Goal: Task Accomplishment & Management: Manage account settings

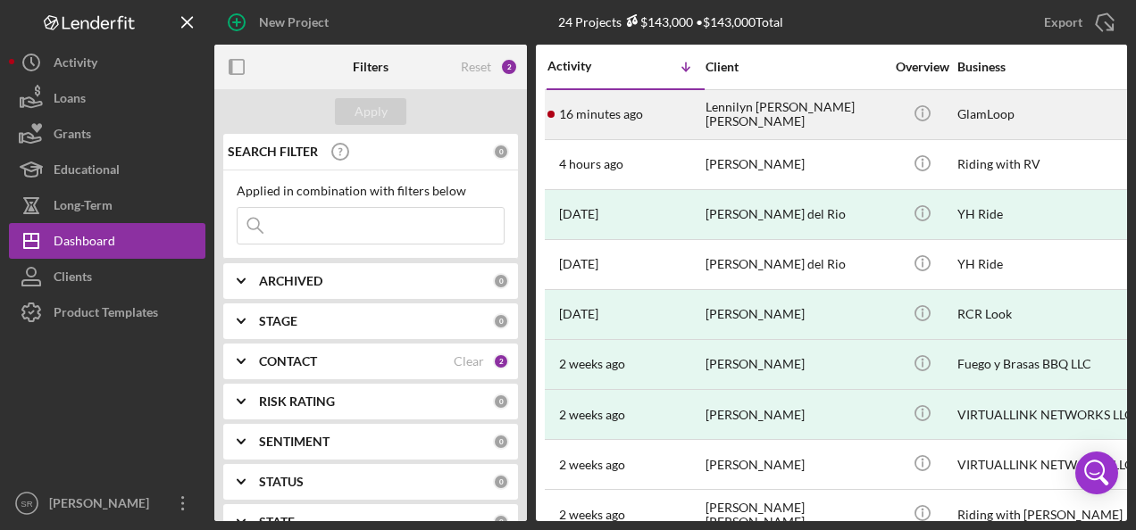
click at [614, 114] on time "16 minutes ago" at bounding box center [601, 114] width 84 height 14
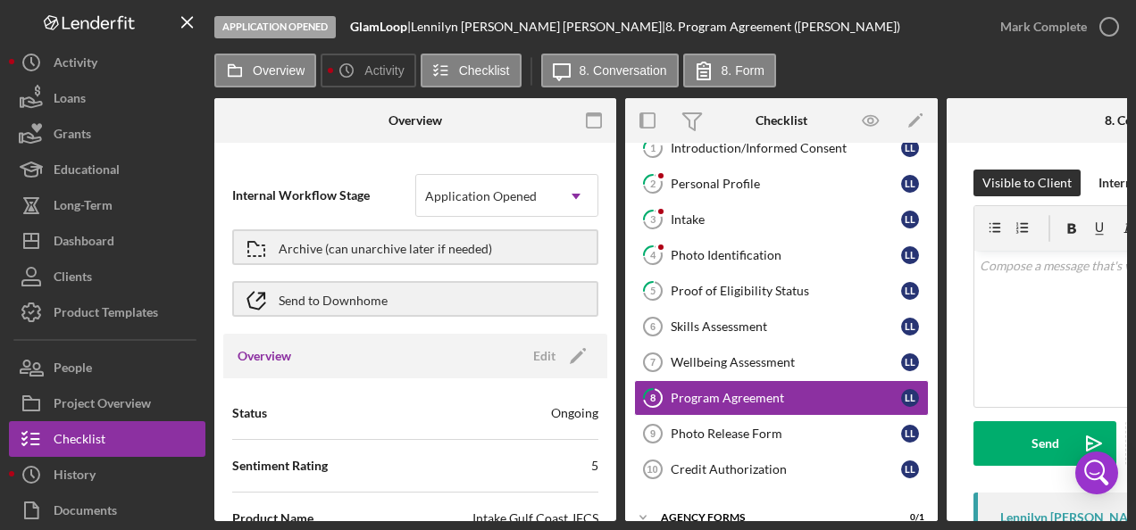
scroll to position [118, 0]
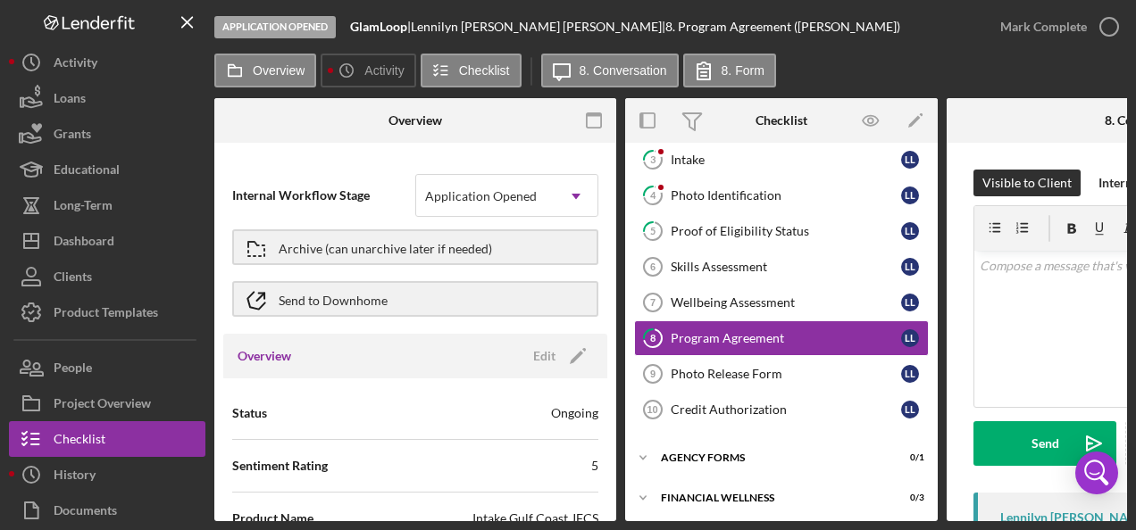
click at [505, 21] on div "[PERSON_NAME] [PERSON_NAME] |" at bounding box center [538, 27] width 254 height 14
click at [720, 157] on div "Intake" at bounding box center [786, 160] width 230 height 14
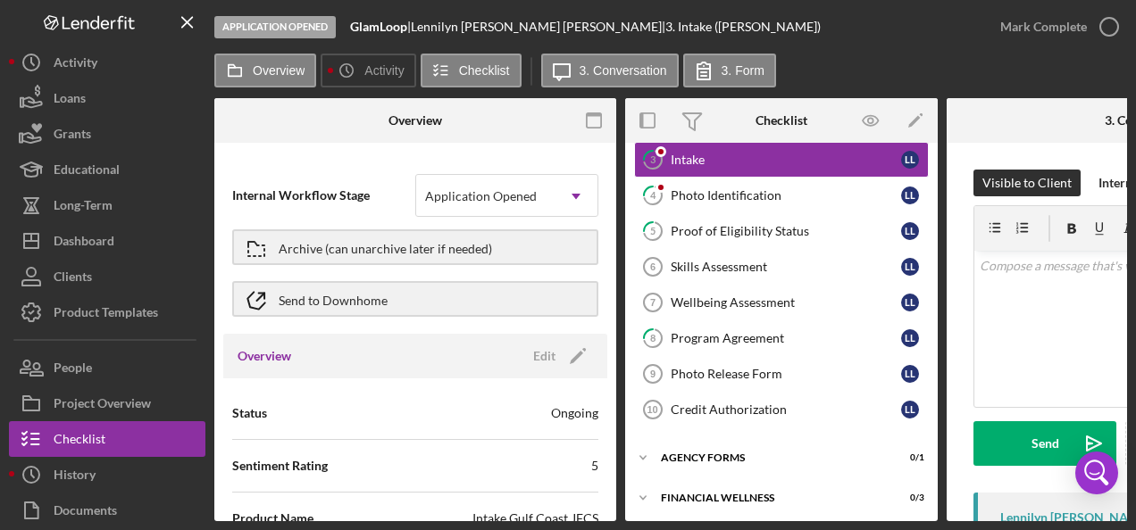
drag, startPoint x: 732, startPoint y: 523, endPoint x: 875, endPoint y: 522, distance: 142.9
click at [889, 522] on div "Application Opened GlamLoop | Lennilyn [PERSON_NAME] [PERSON_NAME] | 3. Intake …" at bounding box center [568, 265] width 1136 height 530
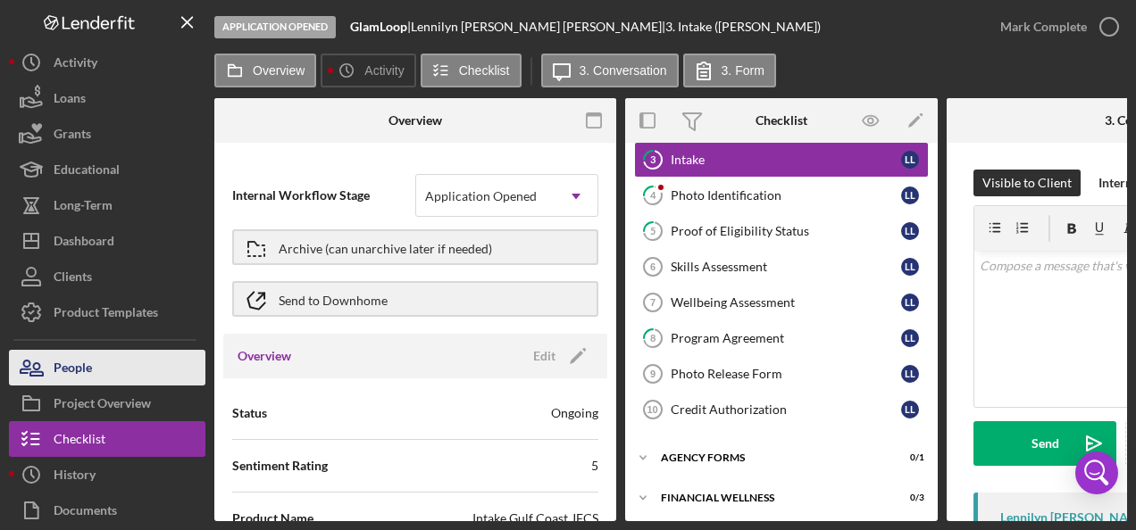
click at [82, 368] on div "People" at bounding box center [73, 370] width 38 height 40
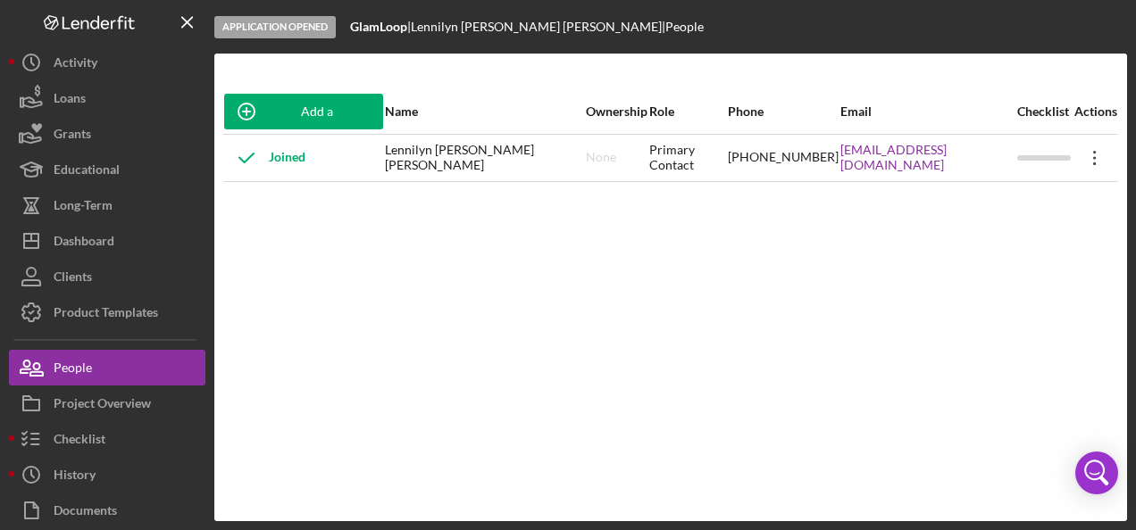
click at [1088, 163] on icon "Icon/Overflow" at bounding box center [1094, 158] width 45 height 45
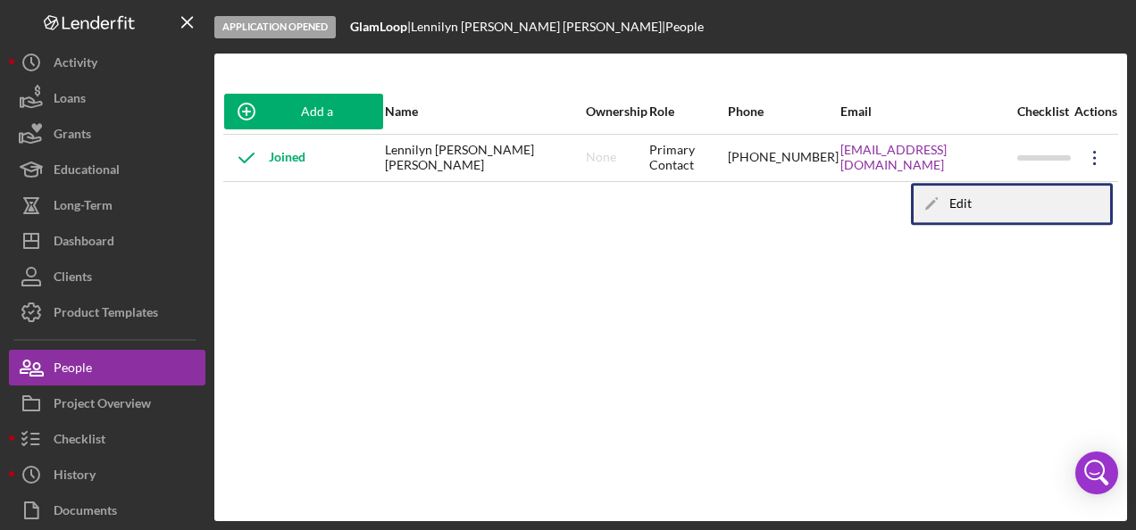
click at [947, 204] on icon "Icon/Edit" at bounding box center [932, 204] width 36 height 36
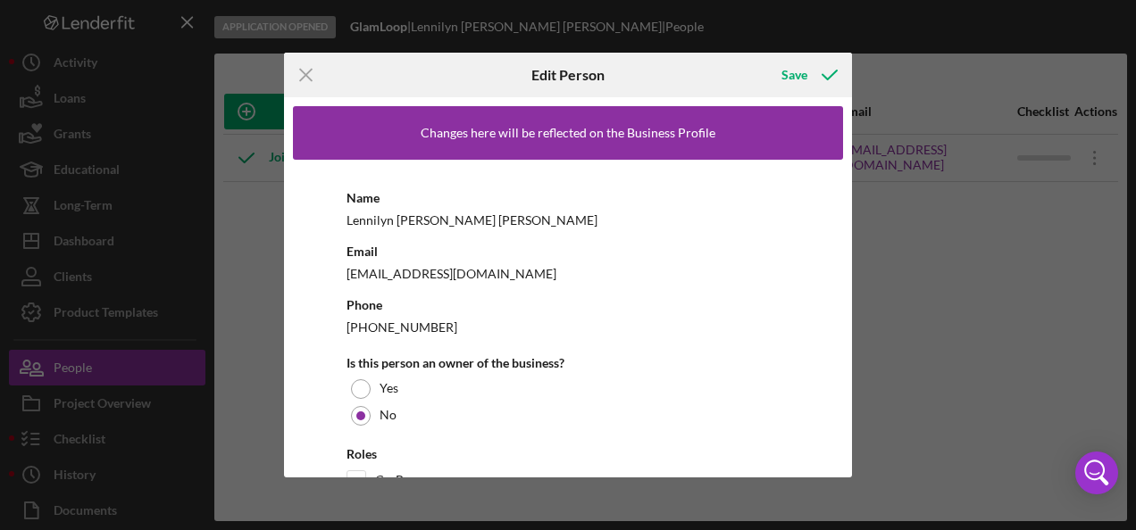
click at [364, 219] on div "Lennilyn [PERSON_NAME] [PERSON_NAME]" at bounding box center [567, 220] width 443 height 22
click at [369, 216] on div "Lennilyn [PERSON_NAME] [PERSON_NAME]" at bounding box center [567, 220] width 443 height 22
drag, startPoint x: 352, startPoint y: 223, endPoint x: 488, endPoint y: 223, distance: 135.7
click at [488, 223] on div "Lennilyn [PERSON_NAME] [PERSON_NAME]" at bounding box center [567, 220] width 443 height 22
click at [437, 133] on div "Changes here will be reflected on the Business Profile" at bounding box center [568, 133] width 295 height 14
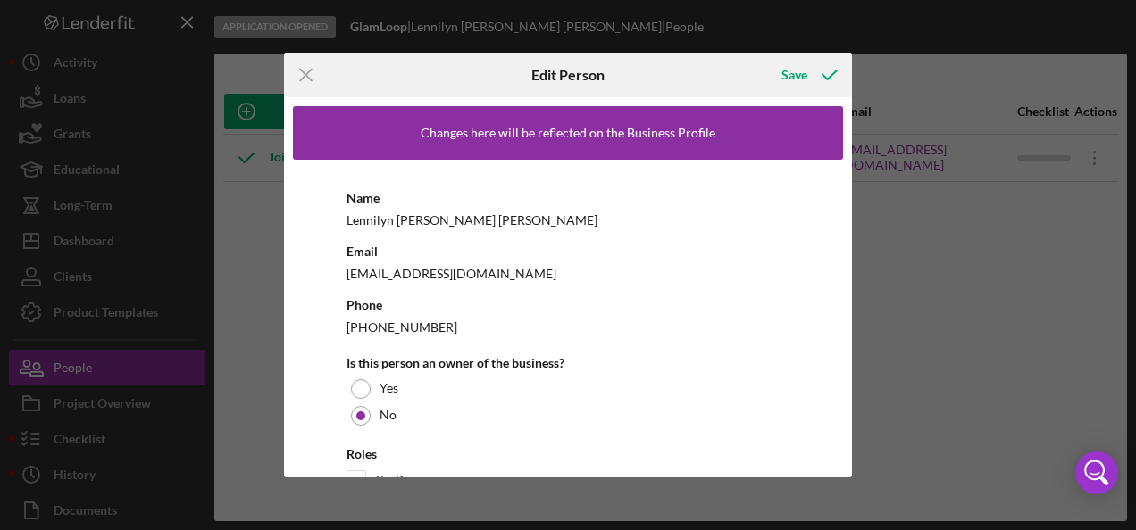
click at [355, 220] on div "Lennilyn [PERSON_NAME] [PERSON_NAME]" at bounding box center [567, 220] width 443 height 22
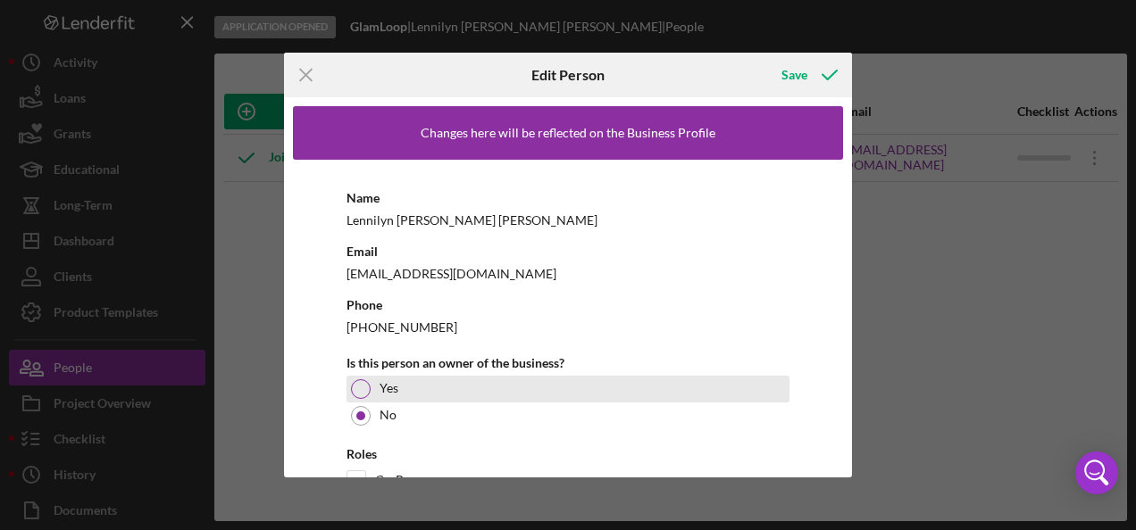
click at [369, 386] on div at bounding box center [361, 390] width 20 height 20
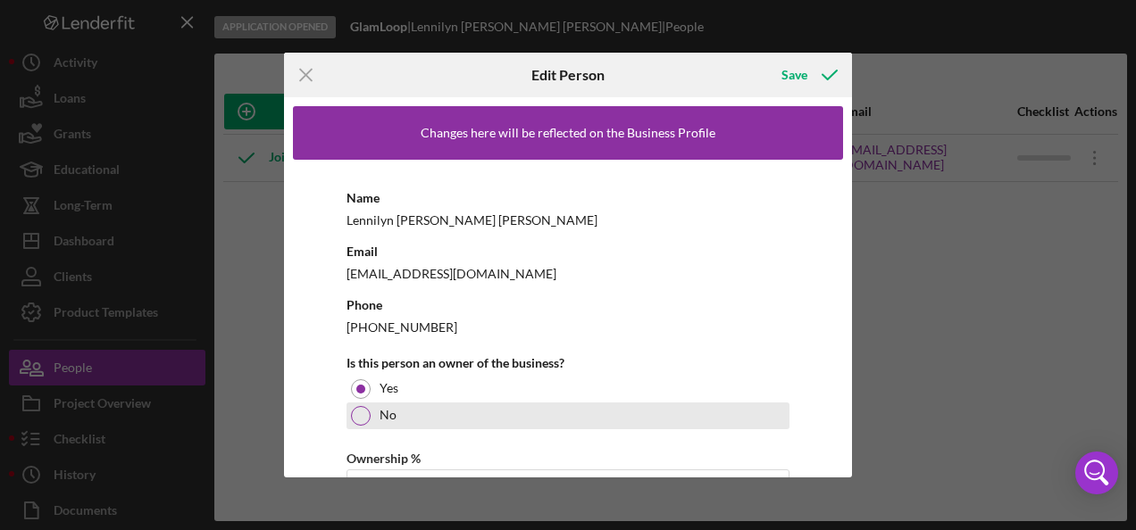
click at [370, 405] on div "No" at bounding box center [567, 416] width 443 height 27
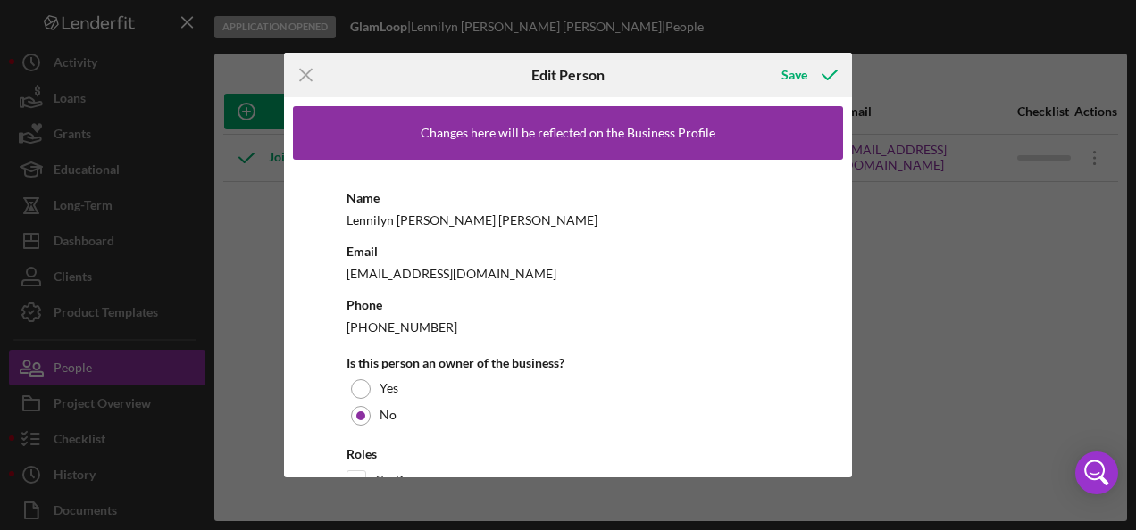
click at [421, 334] on div "[PHONE_NUMBER]" at bounding box center [567, 327] width 443 height 22
click at [407, 327] on div "[PHONE_NUMBER]" at bounding box center [567, 327] width 443 height 22
drag, startPoint x: 391, startPoint y: 231, endPoint x: 378, endPoint y: 192, distance: 41.5
click at [390, 218] on div "Lennilyn [PERSON_NAME] [PERSON_NAME]" at bounding box center [567, 220] width 443 height 22
click at [365, 213] on div "Lennilyn [PERSON_NAME] [PERSON_NAME]" at bounding box center [567, 220] width 443 height 22
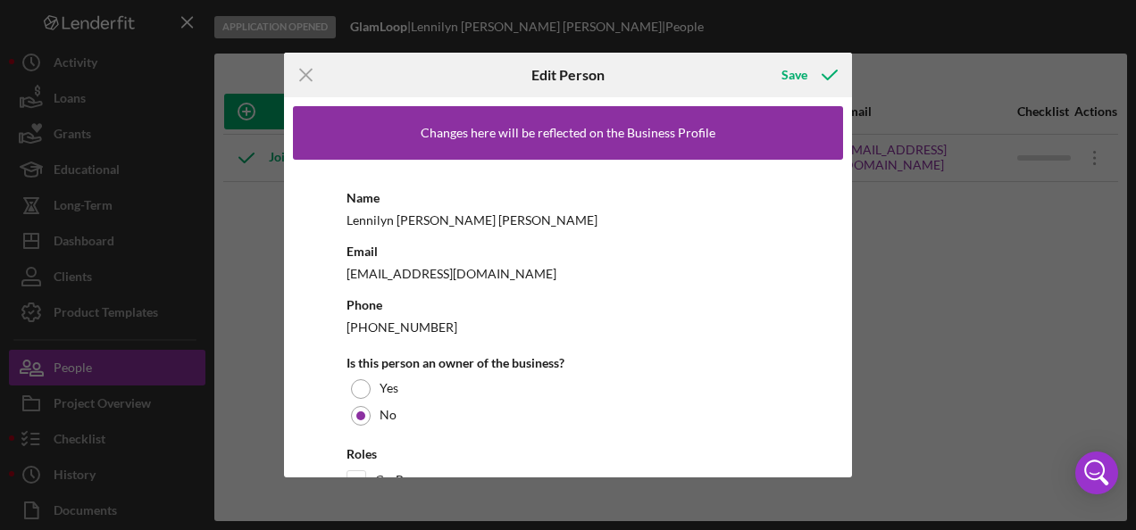
click at [365, 220] on div "Lennilyn [PERSON_NAME] [PERSON_NAME]" at bounding box center [567, 220] width 443 height 22
click at [357, 221] on div "Lennilyn [PERSON_NAME] [PERSON_NAME]" at bounding box center [567, 220] width 443 height 22
drag, startPoint x: 307, startPoint y: 63, endPoint x: 303, endPoint y: 73, distance: 11.6
click at [306, 66] on icon "Icon/Menu Close" at bounding box center [306, 75] width 45 height 45
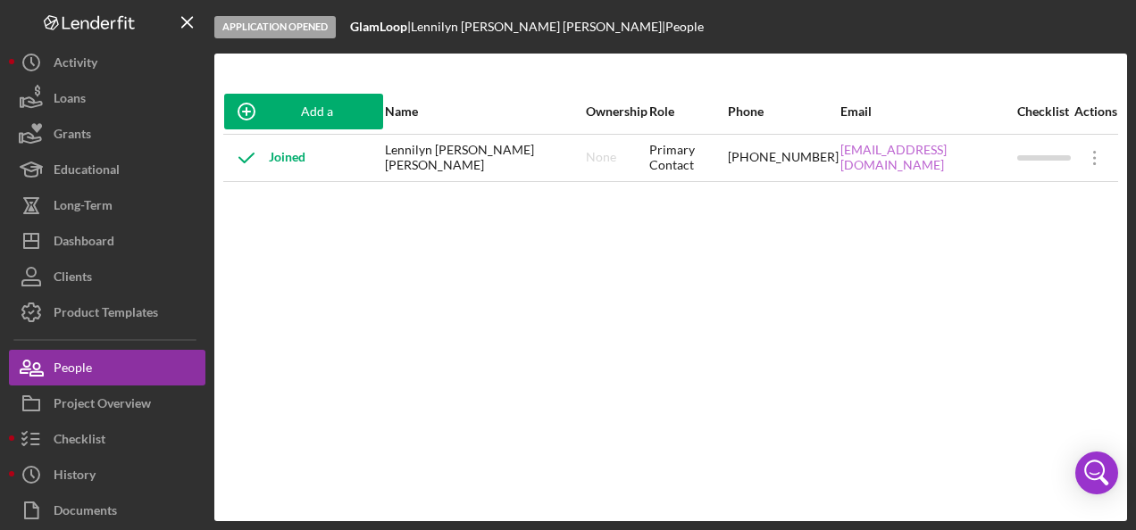
click at [852, 157] on link "[EMAIL_ADDRESS][DOMAIN_NAME]" at bounding box center [927, 157] width 175 height 29
click at [1041, 156] on div at bounding box center [1044, 157] width 54 height 5
click at [444, 154] on div "Lennilyn [PERSON_NAME] [PERSON_NAME]" at bounding box center [485, 158] width 200 height 45
click at [407, 103] on div "Name" at bounding box center [485, 111] width 200 height 43
click at [412, 107] on div "Name" at bounding box center [485, 111] width 200 height 14
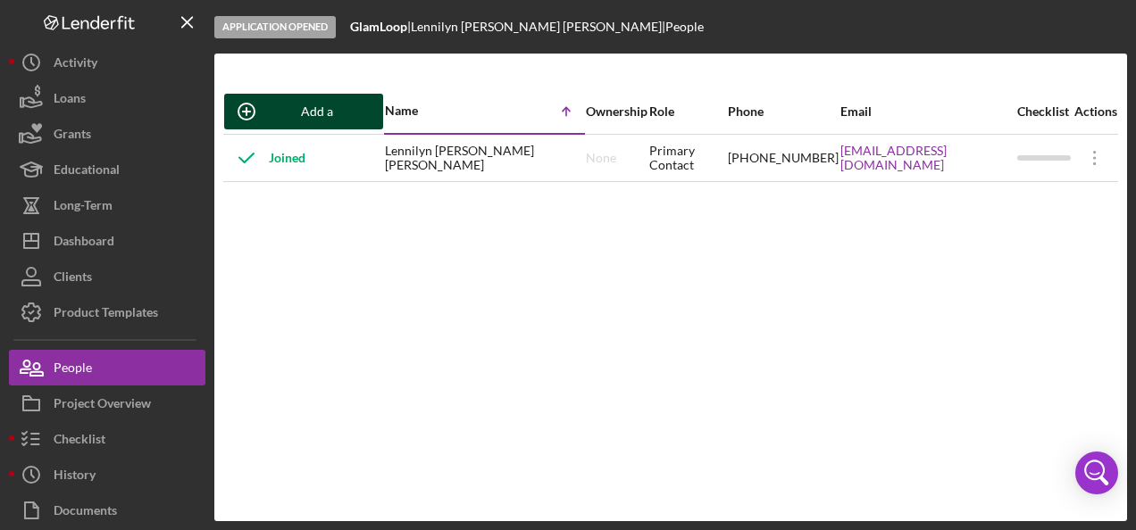
click at [281, 116] on div "Add a Participant" at bounding box center [317, 112] width 96 height 36
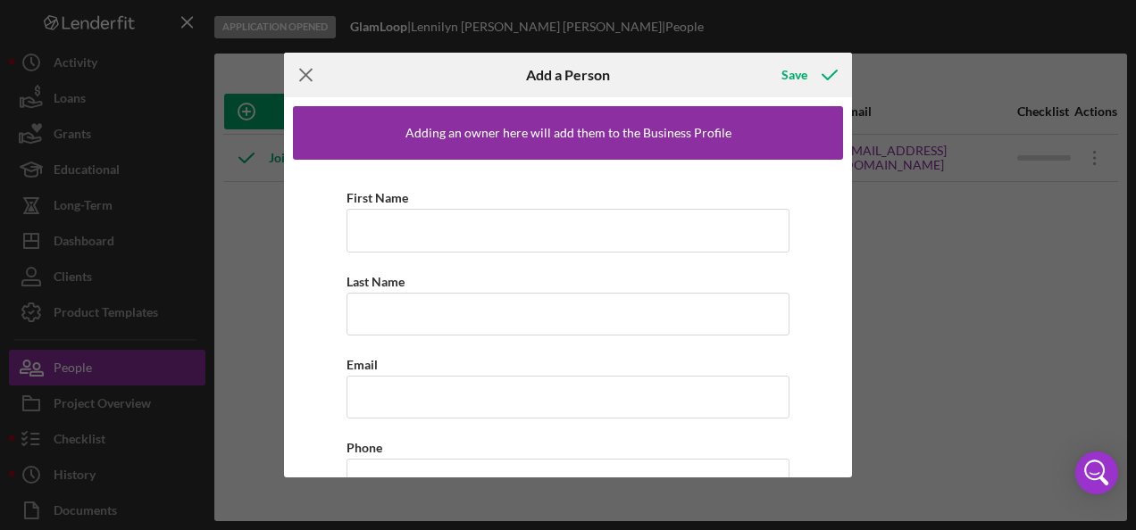
click at [302, 67] on icon "Icon/Menu Close" at bounding box center [306, 75] width 45 height 45
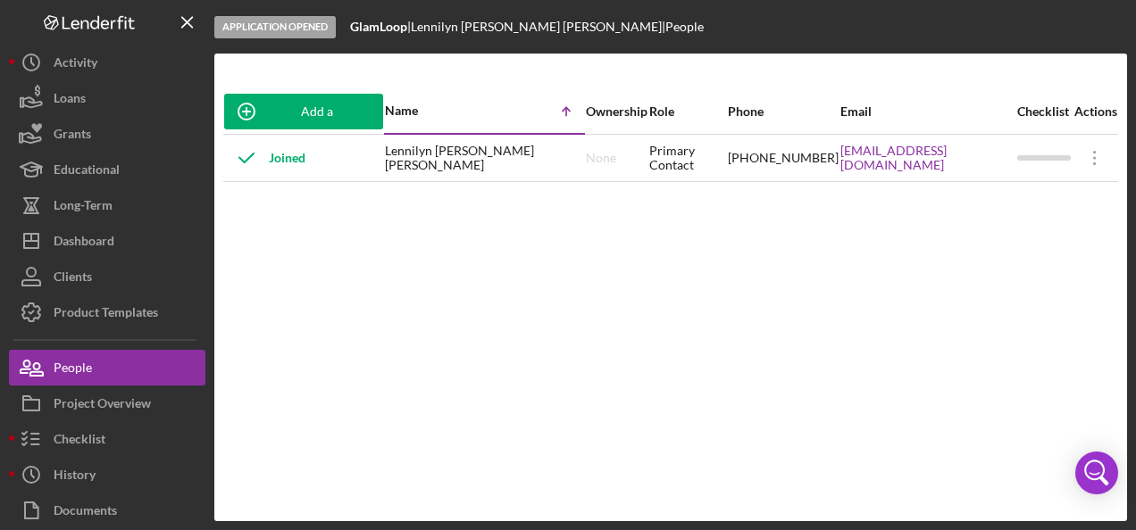
click at [281, 157] on div "Joined" at bounding box center [264, 158] width 81 height 45
click at [566, 113] on line at bounding box center [566, 112] width 0 height 8
click at [483, 154] on div "Lennilyn [PERSON_NAME] [PERSON_NAME]" at bounding box center [485, 158] width 200 height 45
click at [415, 157] on div "Lennilyn [PERSON_NAME] [PERSON_NAME]" at bounding box center [485, 158] width 200 height 45
click at [1054, 156] on div at bounding box center [1044, 157] width 54 height 5
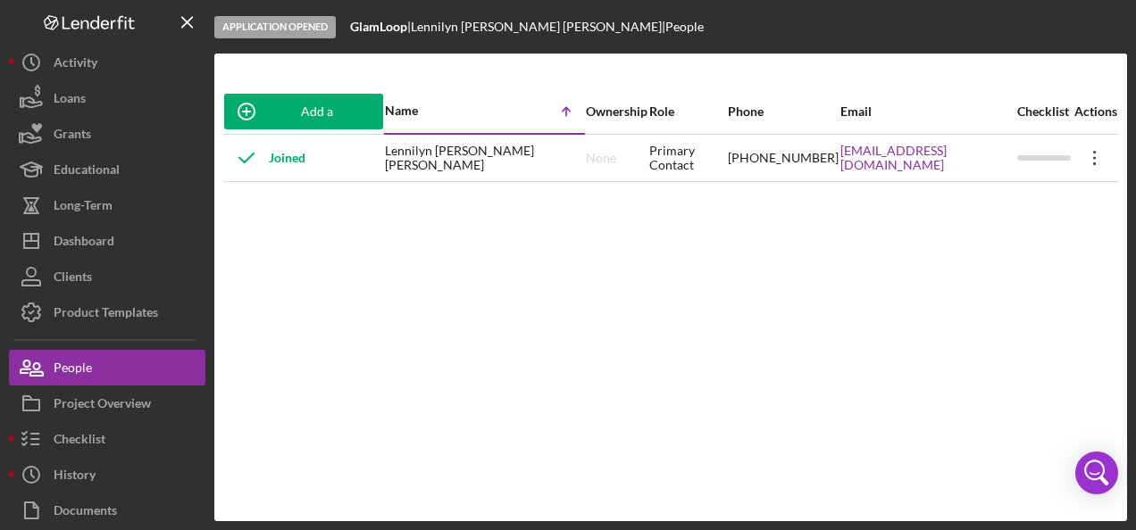
click at [1099, 157] on icon "Icon/Overflow" at bounding box center [1094, 158] width 45 height 45
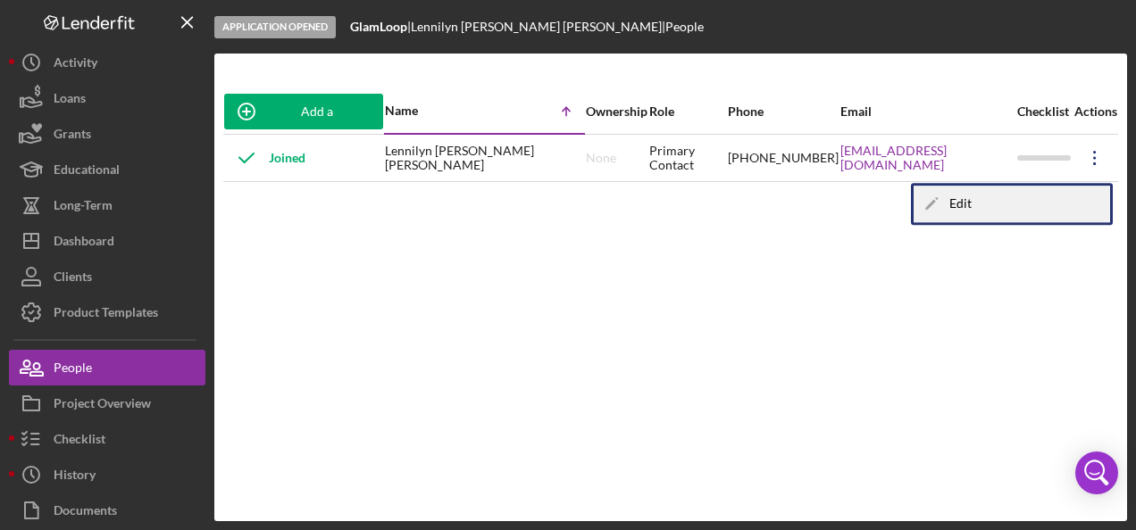
click at [936, 204] on icon "Icon/Edit" at bounding box center [932, 204] width 36 height 36
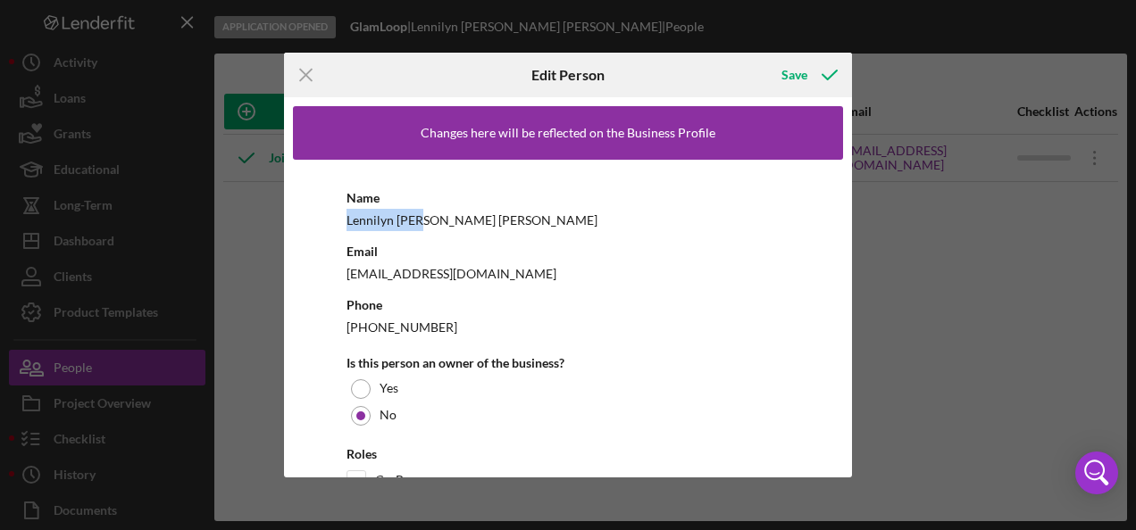
drag, startPoint x: 348, startPoint y: 213, endPoint x: 282, endPoint y: 213, distance: 66.1
click at [282, 213] on div "Icon/Menu Close Edit Person Save Changes here will be reflected on the Business…" at bounding box center [568, 265] width 1136 height 530
click at [630, 129] on div "Changes here will be reflected on the Business Profile" at bounding box center [568, 133] width 295 height 14
drag, startPoint x: 454, startPoint y: 97, endPoint x: 455, endPoint y: 142, distance: 44.7
click at [453, 106] on div "Changes here will be reflected on the Business Profile Name Lennilyn [PERSON_NA…" at bounding box center [568, 287] width 568 height 380
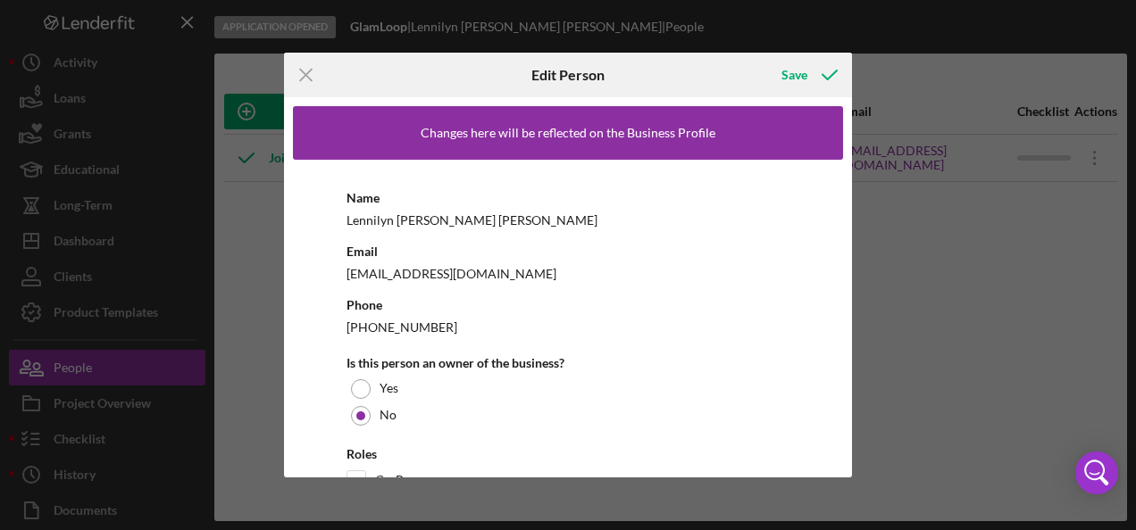
click at [455, 142] on div "Changes here will be reflected on the Business Profile" at bounding box center [568, 133] width 550 height 54
drag, startPoint x: 455, startPoint y: 142, endPoint x: 354, endPoint y: 214, distance: 124.9
click at [354, 214] on div "Lennilyn [PERSON_NAME] [PERSON_NAME]" at bounding box center [567, 220] width 443 height 22
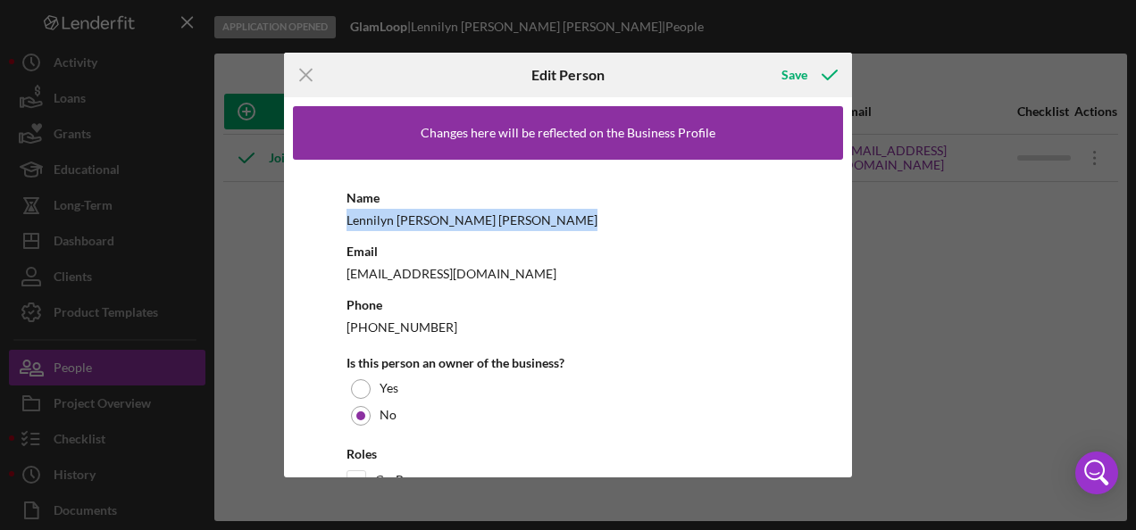
click at [354, 214] on div "Lennilyn [PERSON_NAME] [PERSON_NAME]" at bounding box center [567, 220] width 443 height 22
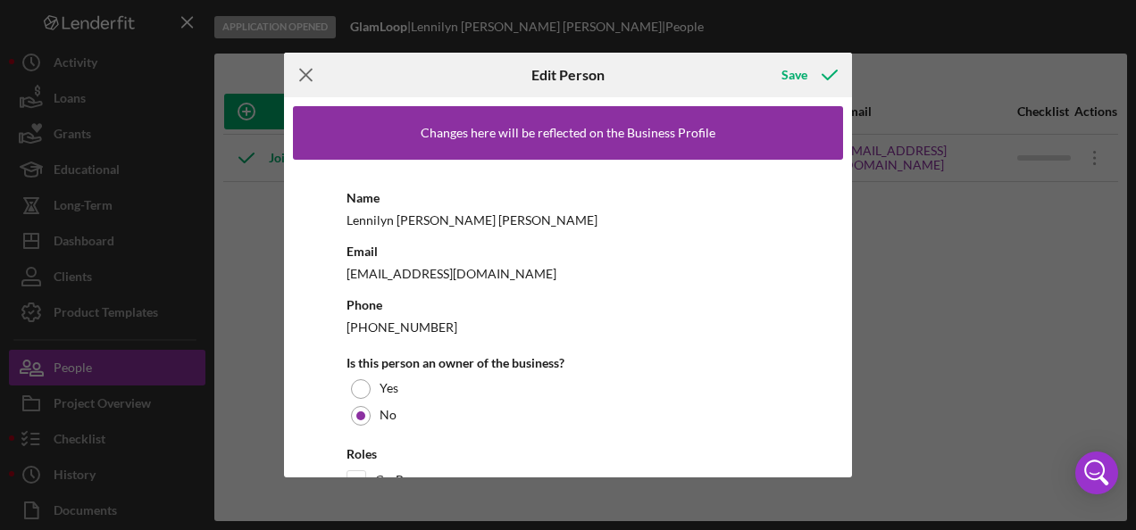
click at [302, 62] on icon "Icon/Menu Close" at bounding box center [306, 75] width 45 height 45
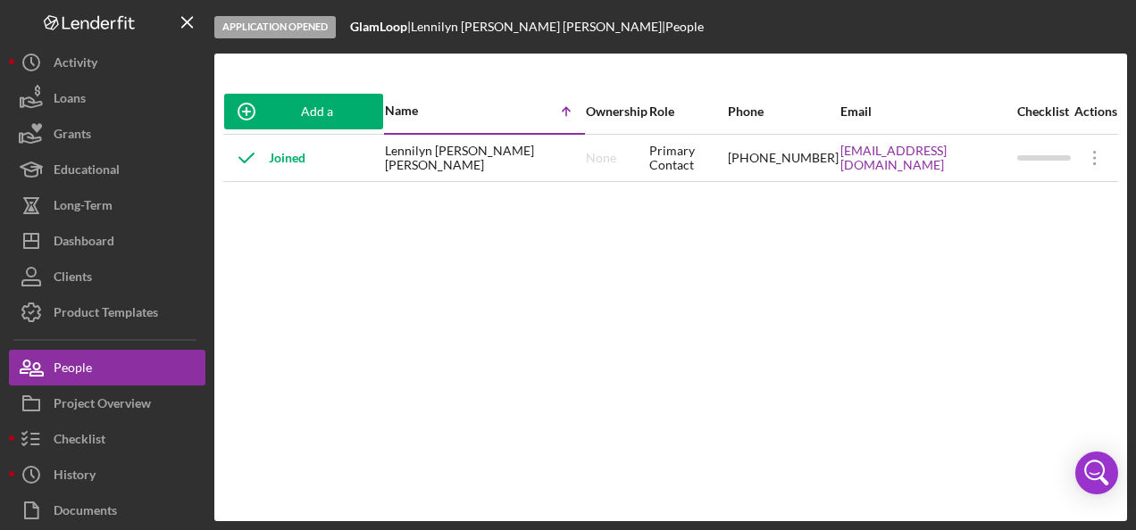
click at [463, 156] on div "Lennilyn [PERSON_NAME] [PERSON_NAME]" at bounding box center [485, 158] width 200 height 45
click at [1103, 159] on icon "Icon/Overflow" at bounding box center [1094, 158] width 45 height 45
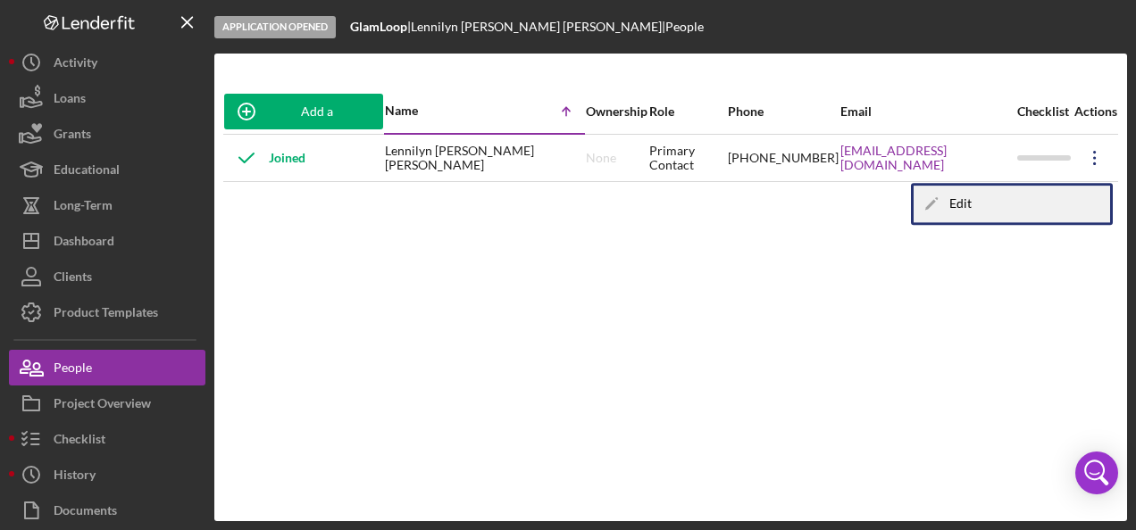
click at [958, 204] on div "Icon/Edit Edit" at bounding box center [1012, 204] width 196 height 37
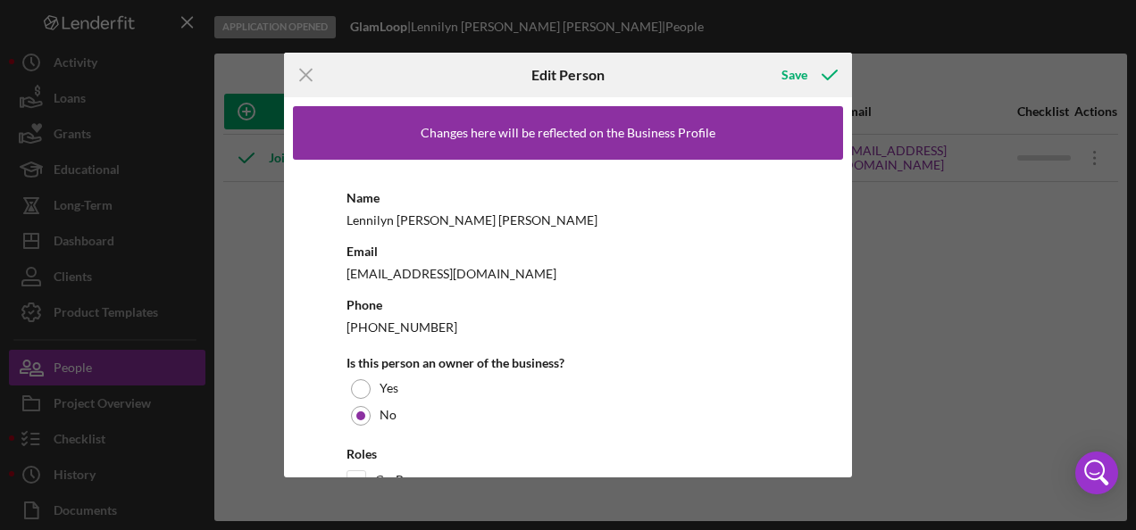
click at [412, 282] on div "[EMAIL_ADDRESS][DOMAIN_NAME]" at bounding box center [567, 274] width 443 height 22
click at [459, 273] on div "[EMAIL_ADDRESS][DOMAIN_NAME]" at bounding box center [567, 274] width 443 height 22
click at [313, 67] on icon "Icon/Menu Close" at bounding box center [306, 75] width 45 height 45
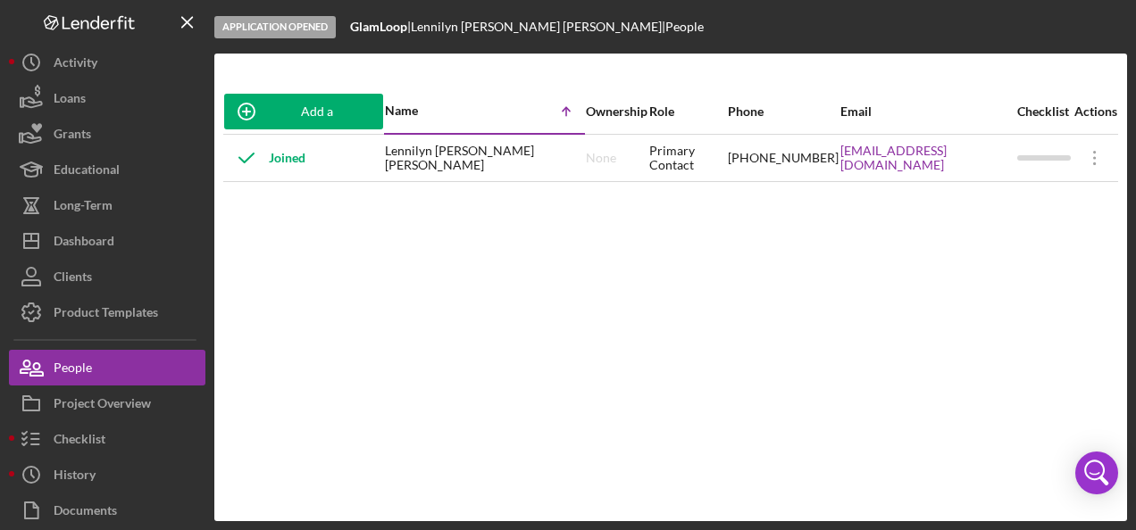
click at [566, 108] on line at bounding box center [566, 112] width 0 height 8
click at [377, 32] on div "GlamLoop |" at bounding box center [380, 27] width 61 height 14
drag, startPoint x: 377, startPoint y: 32, endPoint x: 469, endPoint y: 234, distance: 221.8
click at [469, 234] on div "Add a Participant Name Icon/Table Sort Arrow Ownership Role Phone Email Checkli…" at bounding box center [670, 287] width 913 height 396
click at [302, 31] on div "Application Opened" at bounding box center [274, 27] width 121 height 22
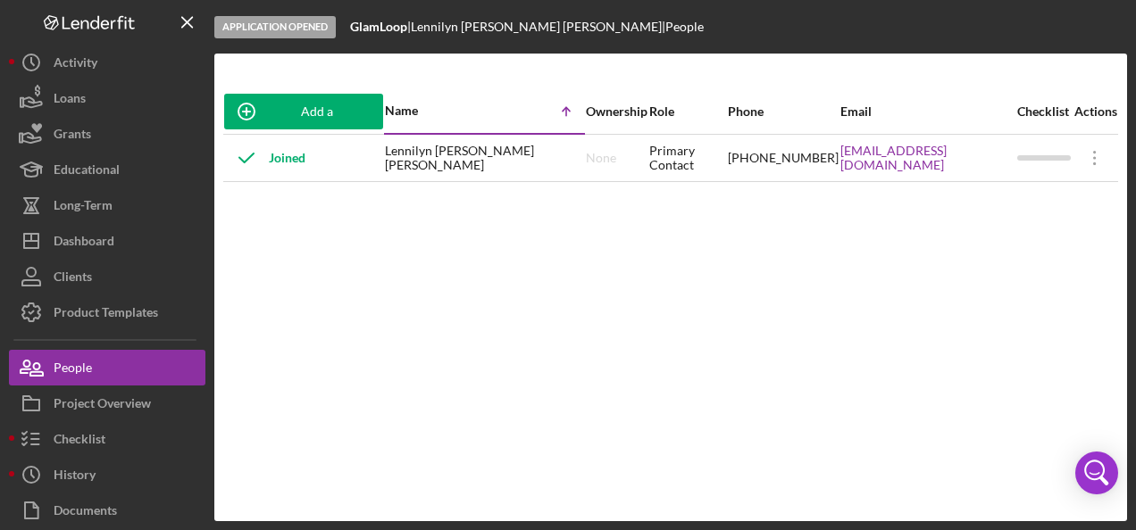
click at [402, 30] on b "GlamLoop" at bounding box center [378, 26] width 57 height 15
click at [477, 27] on div "[PERSON_NAME] [PERSON_NAME] |" at bounding box center [538, 27] width 254 height 14
click at [665, 27] on div "People" at bounding box center [684, 27] width 38 height 14
click at [548, 111] on icon "Icon/Table Sort Arrow" at bounding box center [566, 112] width 36 height 36
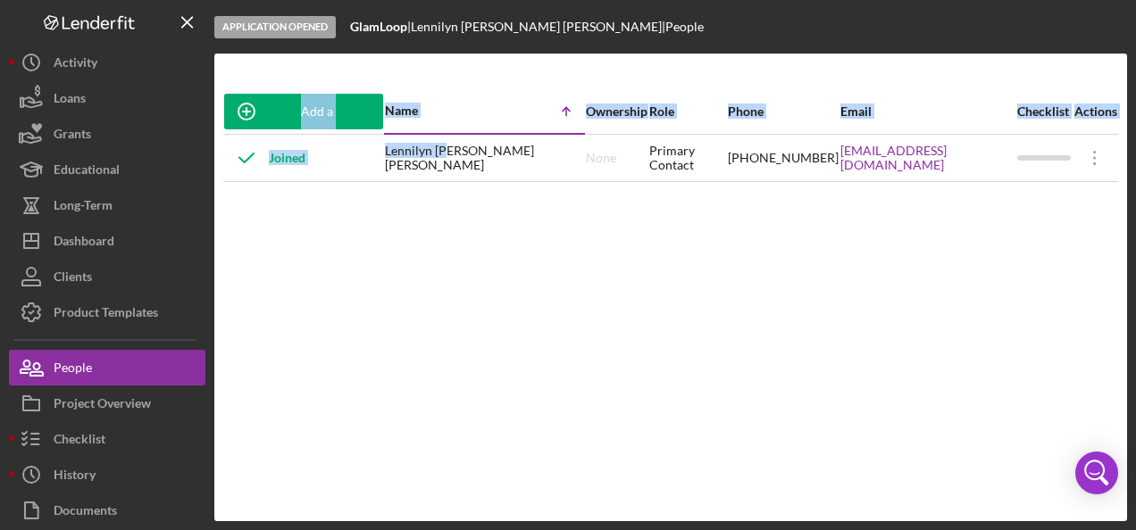
click at [458, 179] on div "Add a Participant Name Icon/Table Sort Arrow Ownership Role Phone Email Checkli…" at bounding box center [670, 287] width 913 height 396
drag, startPoint x: 458, startPoint y: 179, endPoint x: 513, endPoint y: 196, distance: 57.7
click at [513, 196] on div "Add a Participant Name Icon/Table Sort Arrow Ownership Role Phone Email Checkli…" at bounding box center [670, 287] width 913 height 396
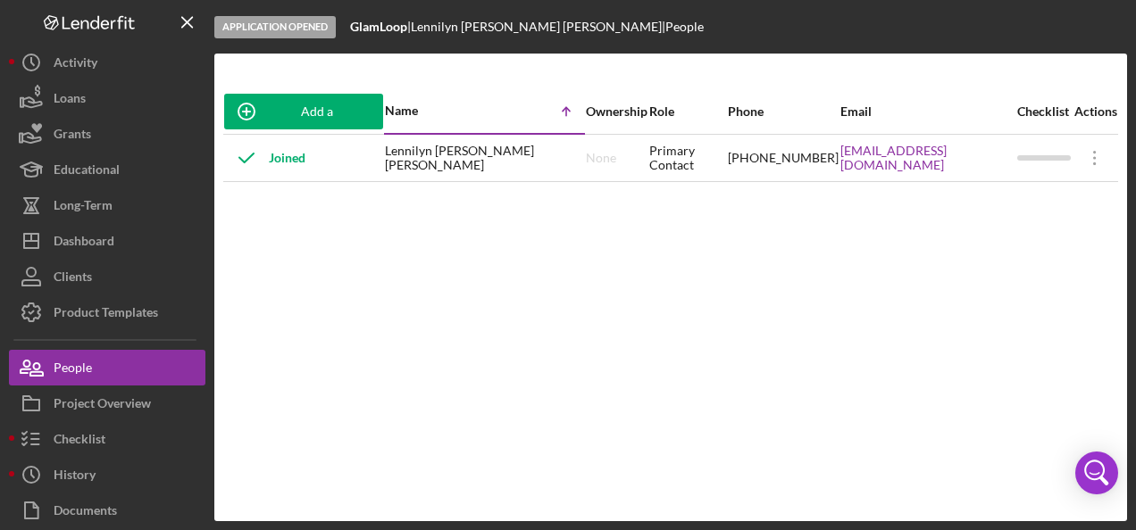
click at [586, 145] on div "None" at bounding box center [617, 159] width 62 height 46
click at [704, 163] on div "Primary Contact" at bounding box center [687, 159] width 77 height 46
click at [1022, 152] on div at bounding box center [1044, 159] width 54 height 46
click at [1088, 155] on icon "Icon/Overflow" at bounding box center [1094, 158] width 45 height 45
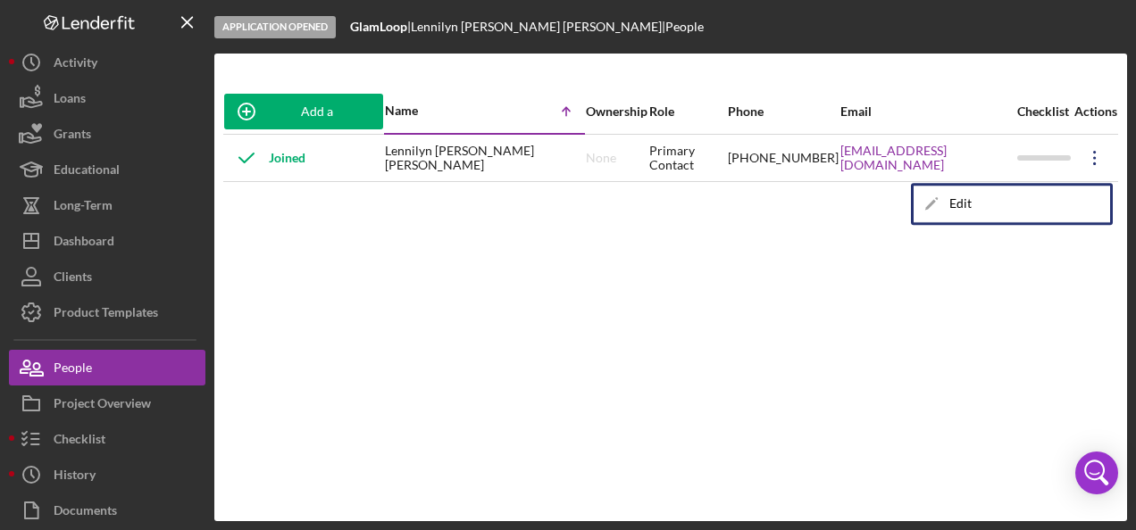
click at [673, 325] on div "Add a Participant Name Icon/Table Sort Arrow Ownership Role Phone Email Checkli…" at bounding box center [670, 287] width 913 height 396
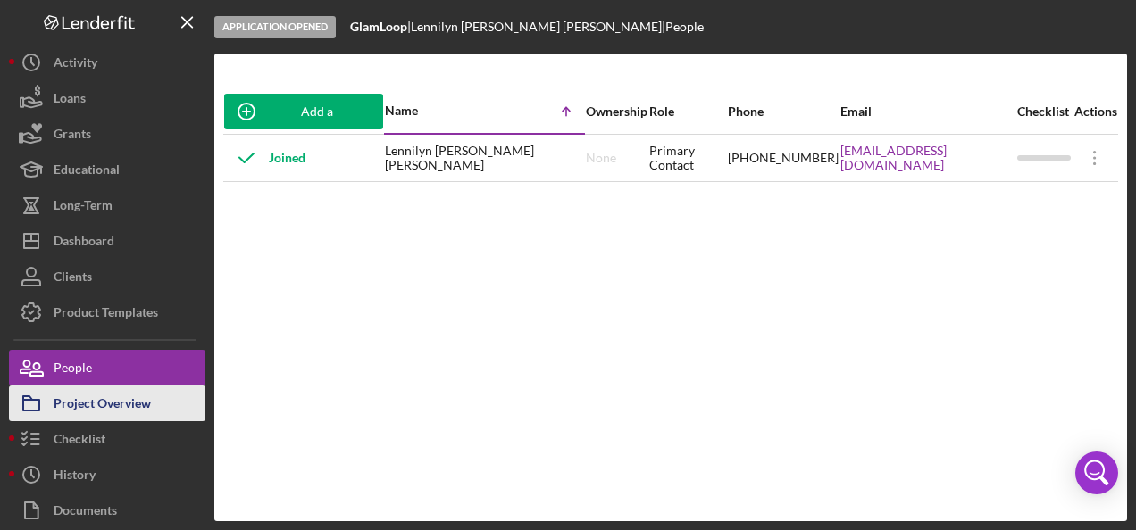
click at [154, 404] on button "Project Overview" at bounding box center [107, 404] width 196 height 36
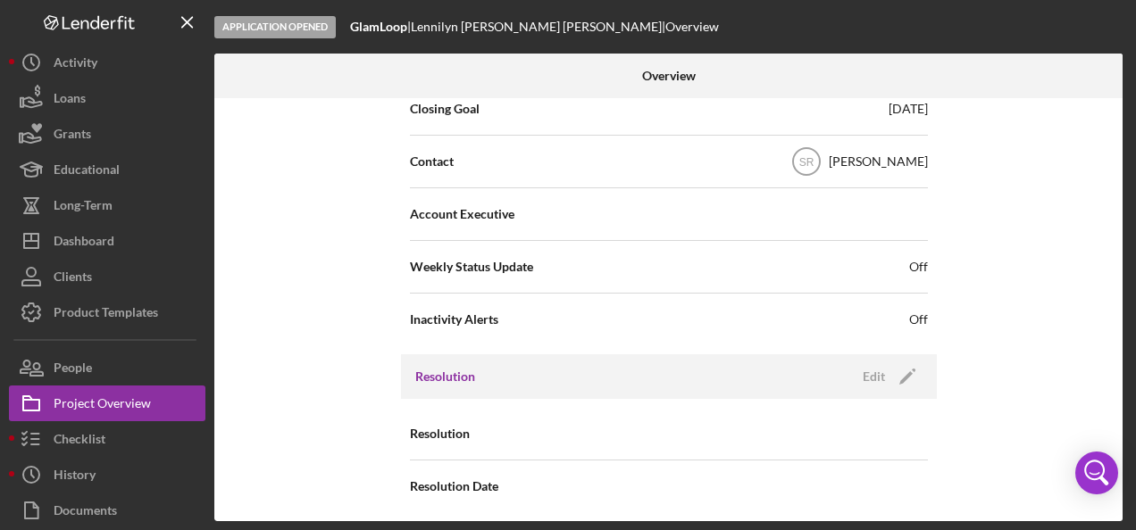
scroll to position [520, 0]
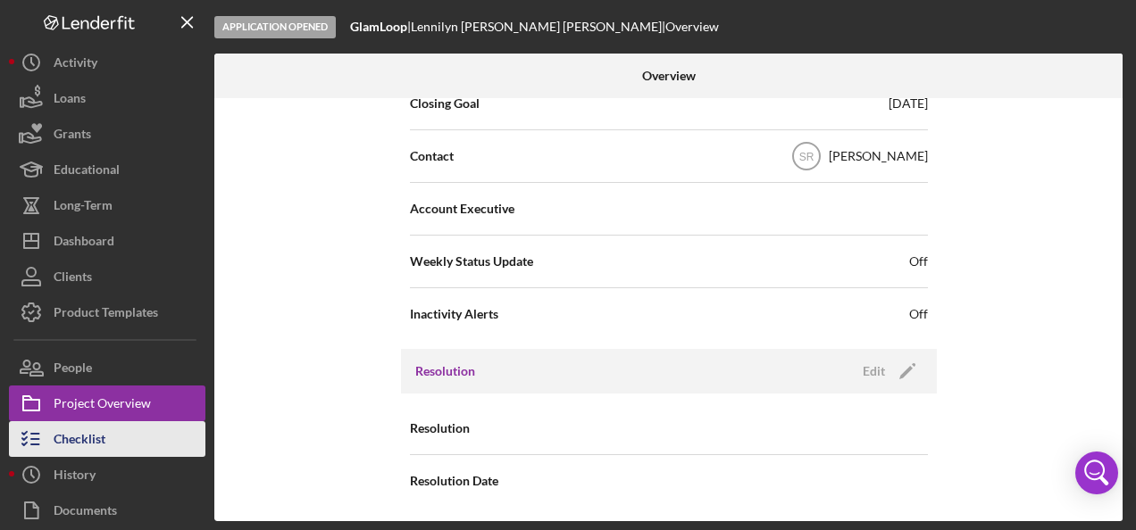
click at [120, 429] on button "Checklist" at bounding box center [107, 439] width 196 height 36
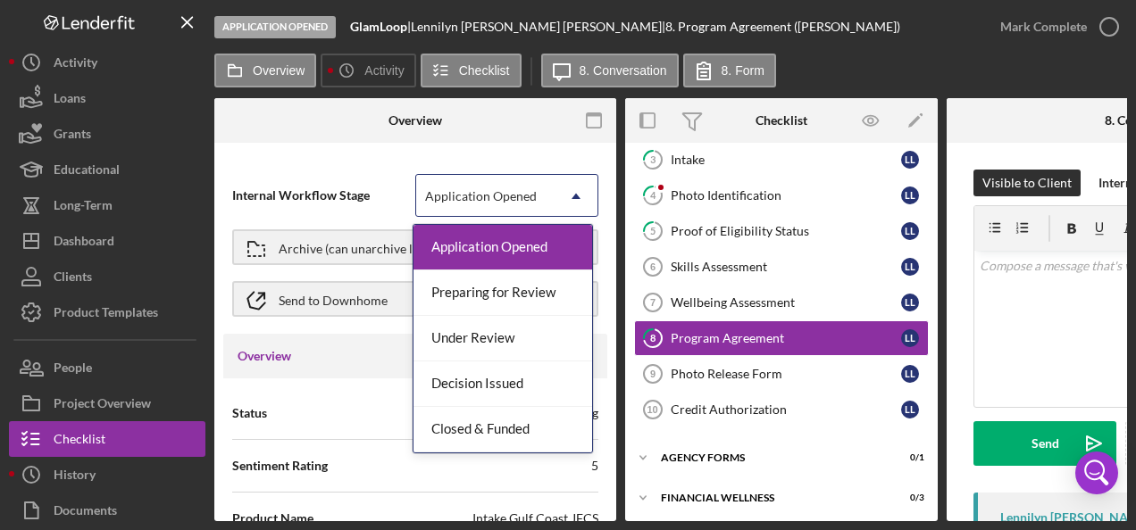
click at [509, 191] on div "Application Opened" at bounding box center [481, 196] width 112 height 14
click at [351, 80] on icon "Icon/History" at bounding box center [347, 71] width 36 height 36
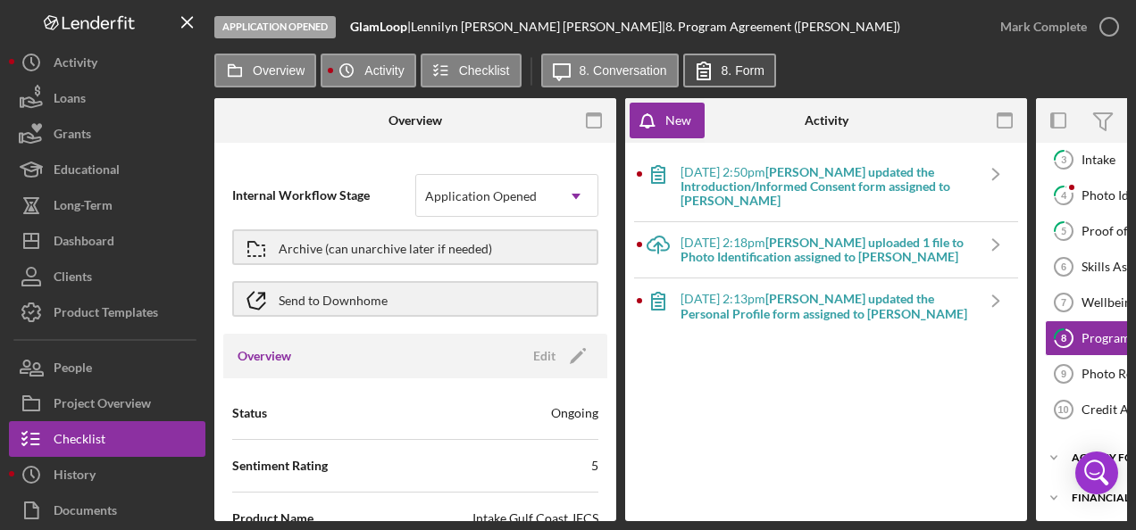
click at [730, 64] on label "8. Form" at bounding box center [743, 70] width 43 height 14
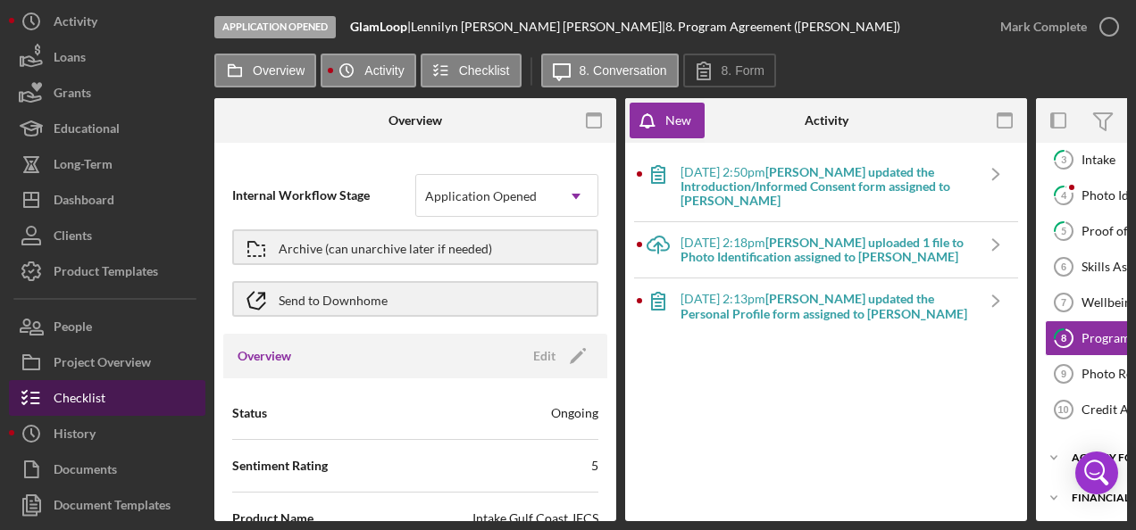
scroll to position [79, 0]
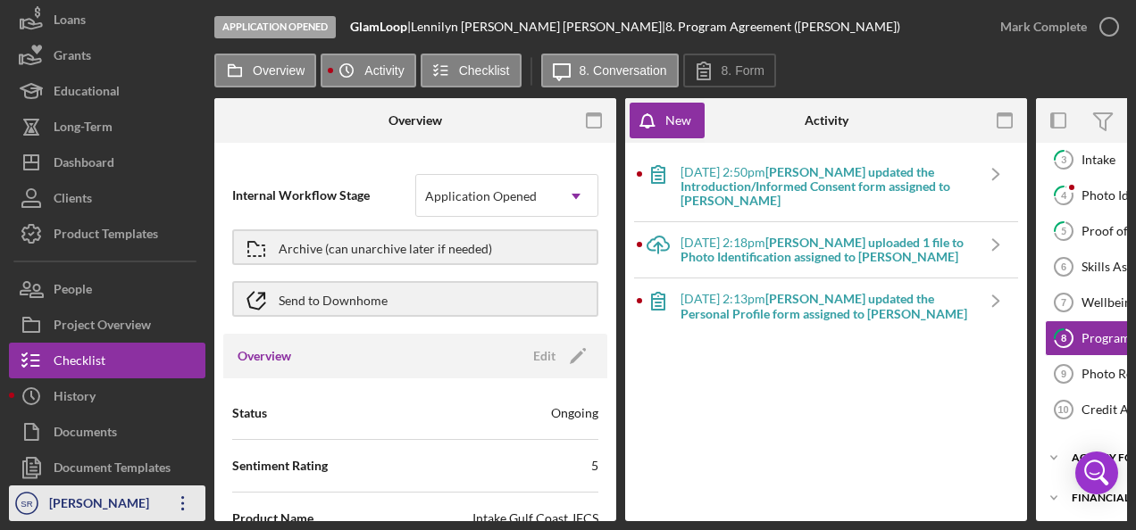
click at [176, 500] on icon "Icon/Overflow" at bounding box center [183, 503] width 45 height 45
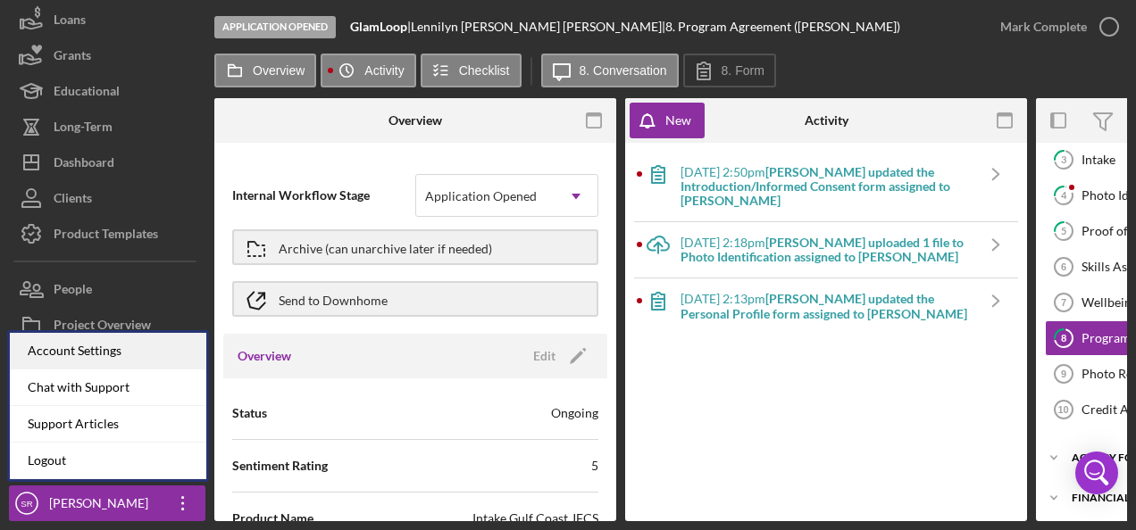
click at [84, 355] on div "Account Settings" at bounding box center [108, 351] width 196 height 37
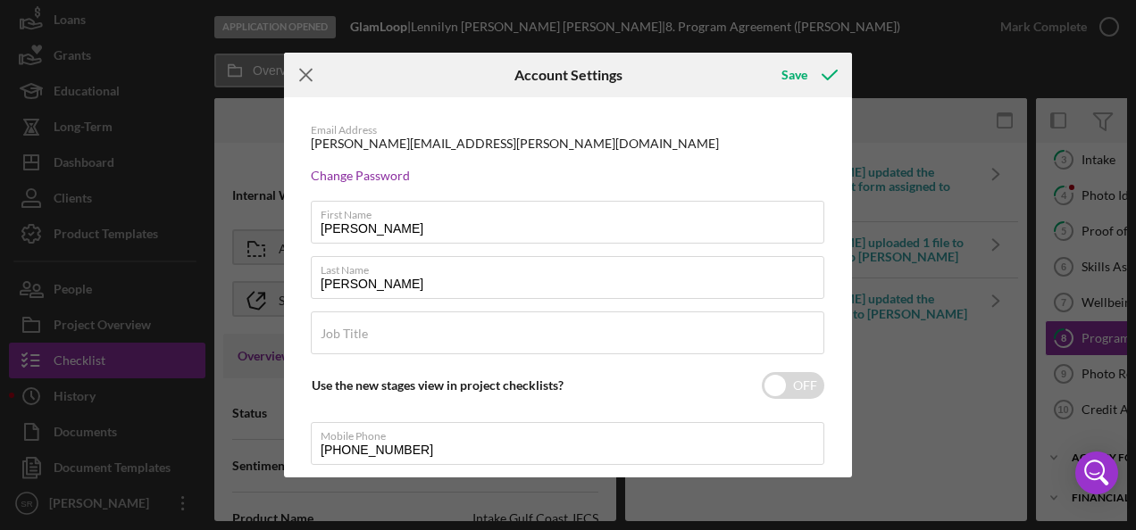
click at [313, 79] on icon "Icon/Menu Close" at bounding box center [306, 75] width 45 height 45
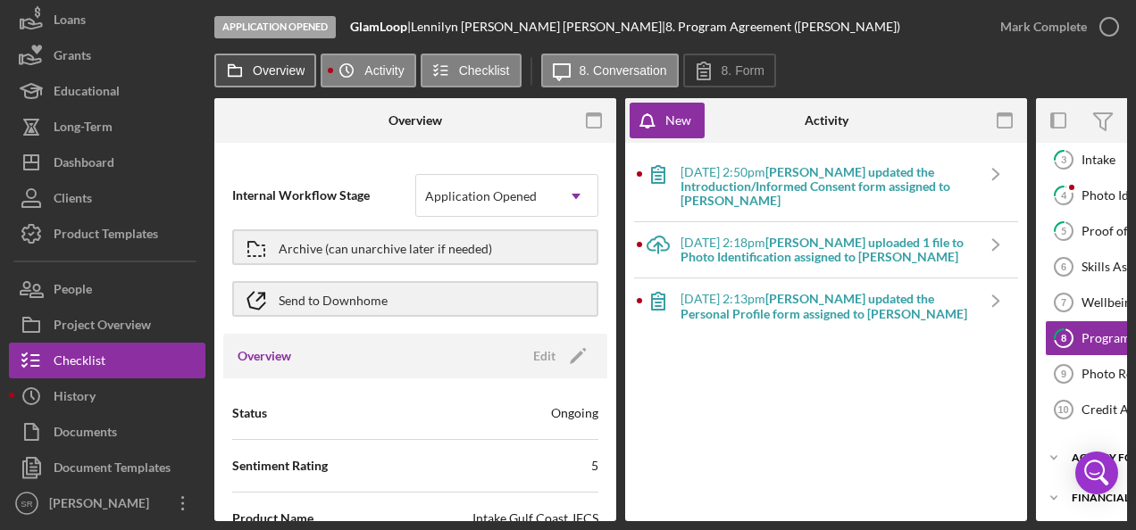
click at [271, 63] on label "Overview" at bounding box center [279, 70] width 52 height 14
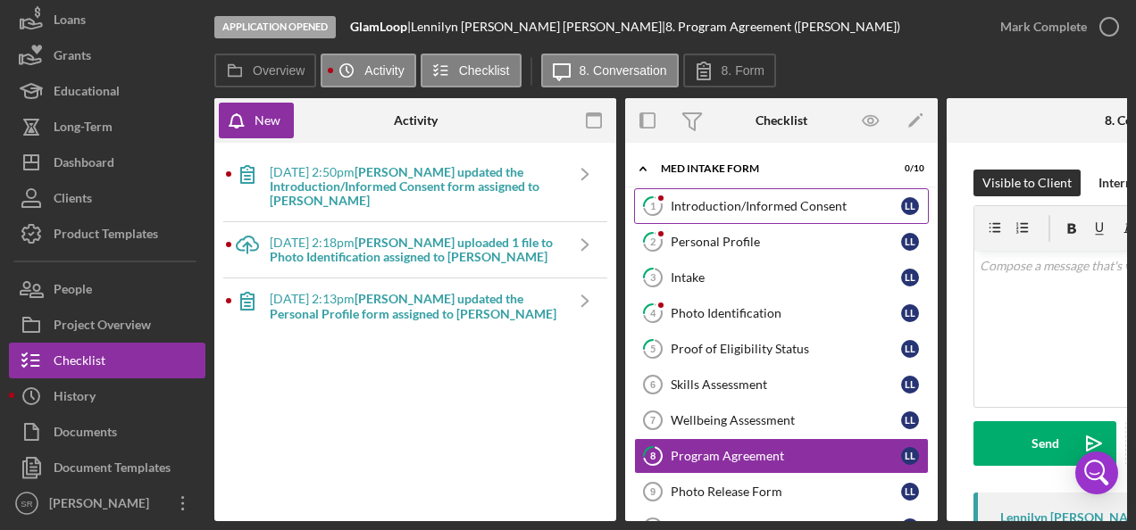
click at [769, 200] on div "Introduction/Informed Consent" at bounding box center [786, 206] width 230 height 14
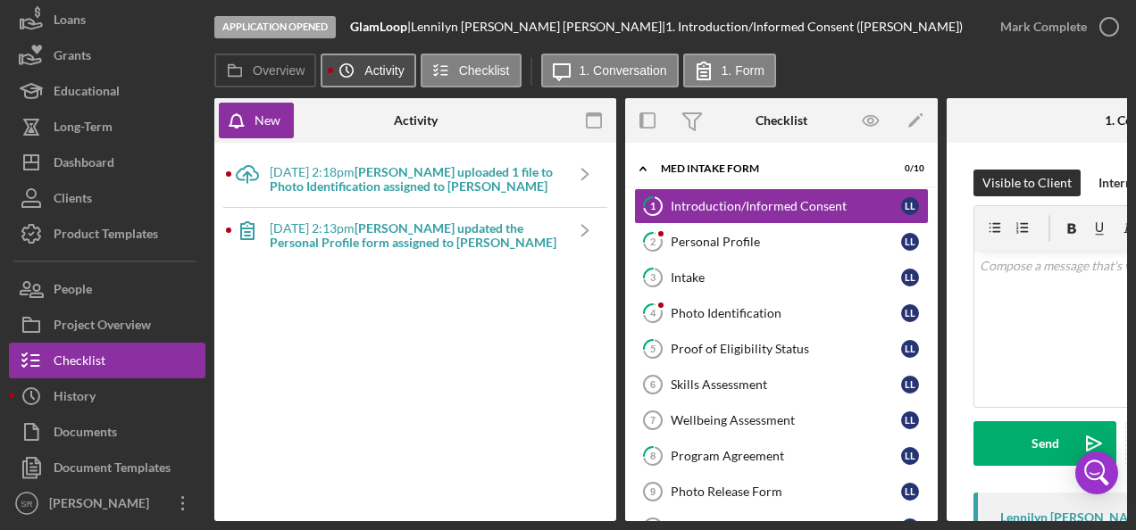
click at [371, 68] on label "Activity" at bounding box center [383, 70] width 39 height 14
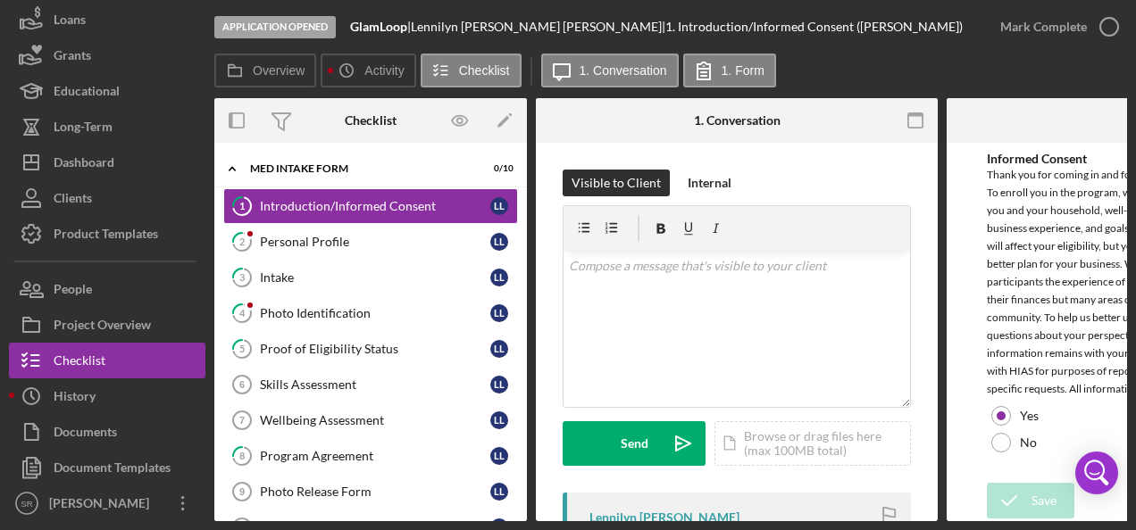
click at [382, 32] on b "GlamLoop" at bounding box center [378, 26] width 57 height 15
click at [496, 32] on div "[PERSON_NAME] [PERSON_NAME] |" at bounding box center [538, 27] width 254 height 14
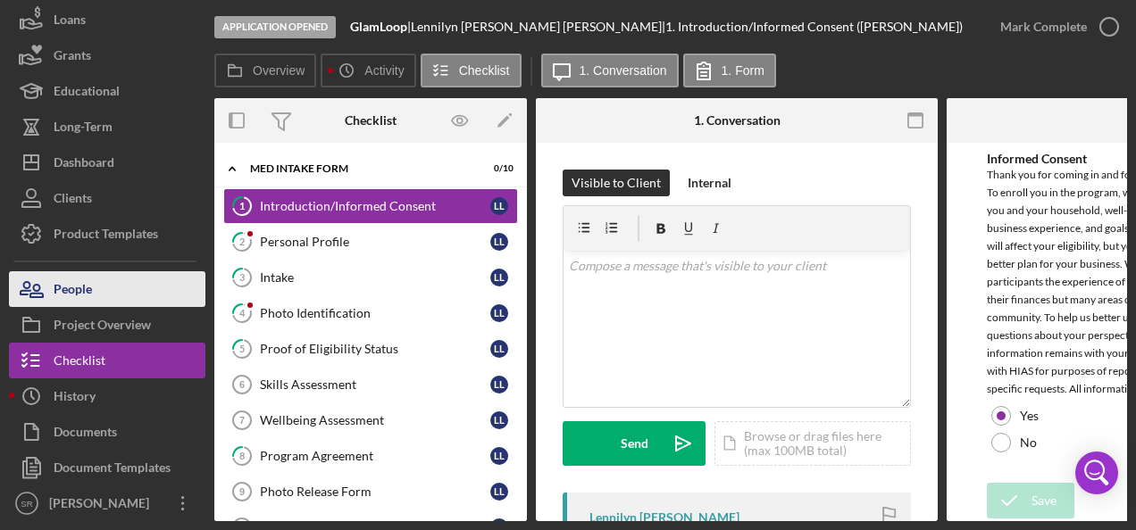
click at [94, 286] on button "People" at bounding box center [107, 289] width 196 height 36
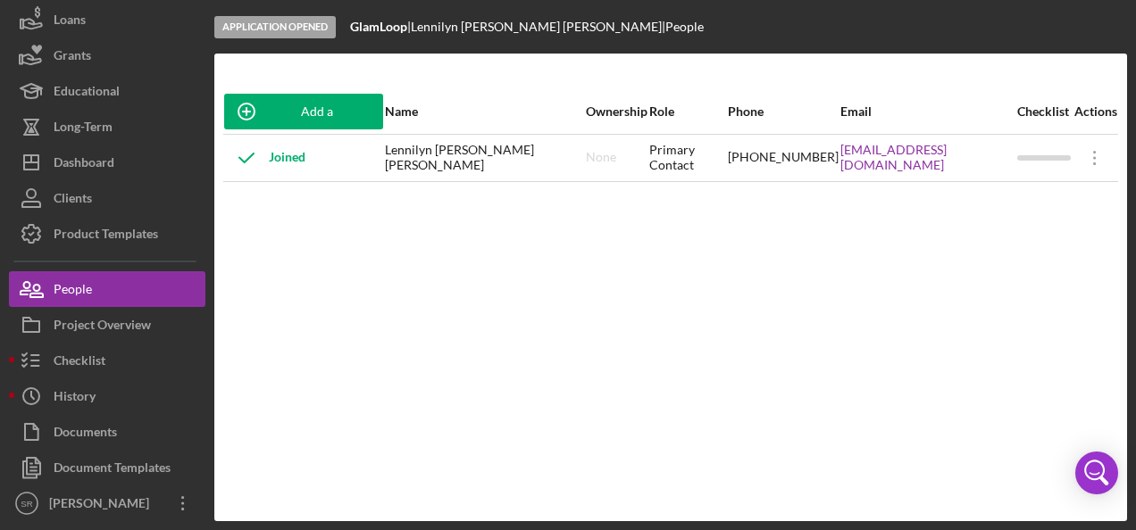
click at [433, 152] on div "Lennilyn [PERSON_NAME] [PERSON_NAME]" at bounding box center [485, 158] width 200 height 45
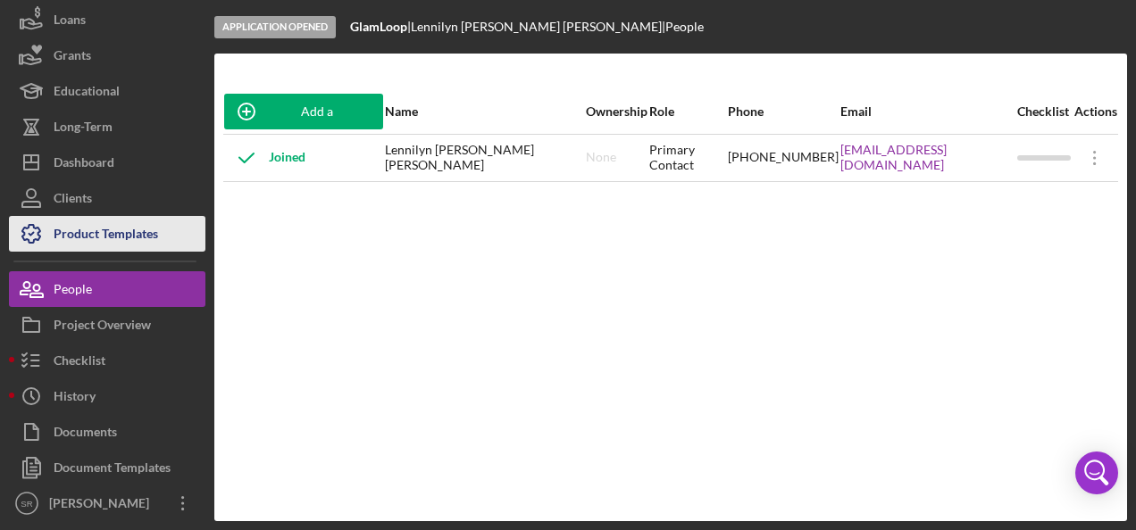
click at [96, 241] on div "Product Templates" at bounding box center [106, 236] width 104 height 40
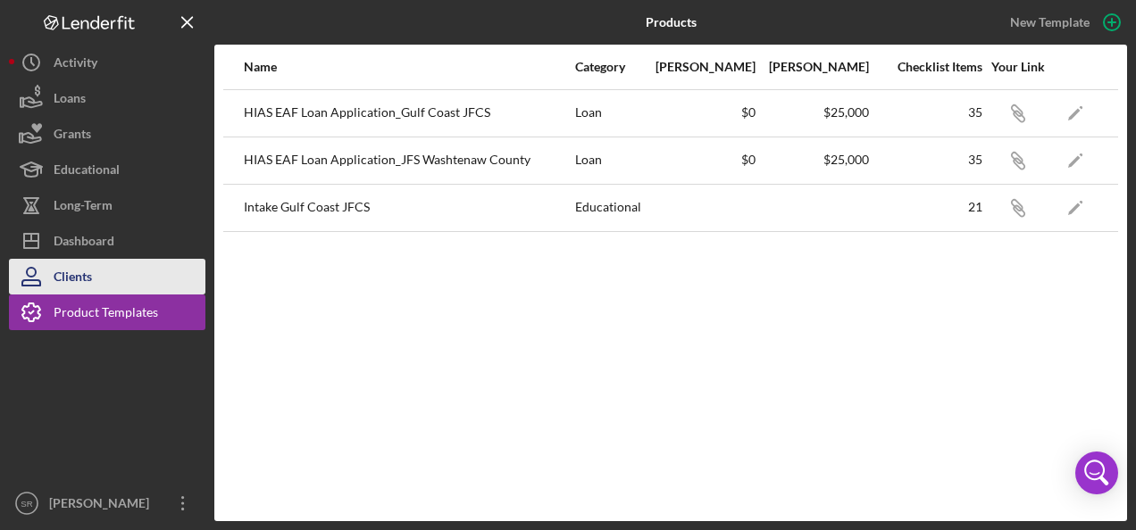
click at [109, 278] on button "Clients" at bounding box center [107, 277] width 196 height 36
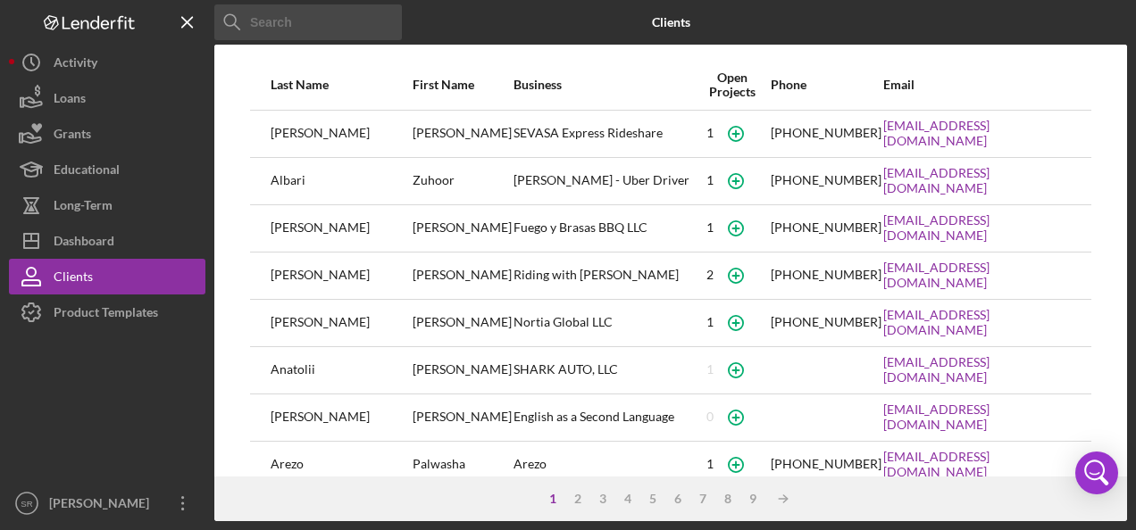
scroll to position [354, 0]
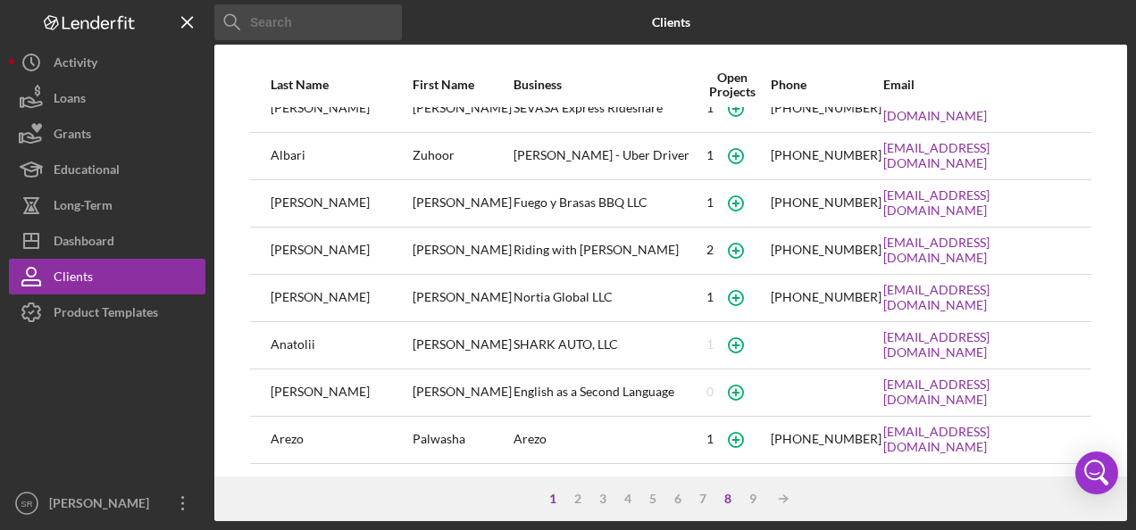
click at [734, 499] on div "8" at bounding box center [727, 499] width 25 height 14
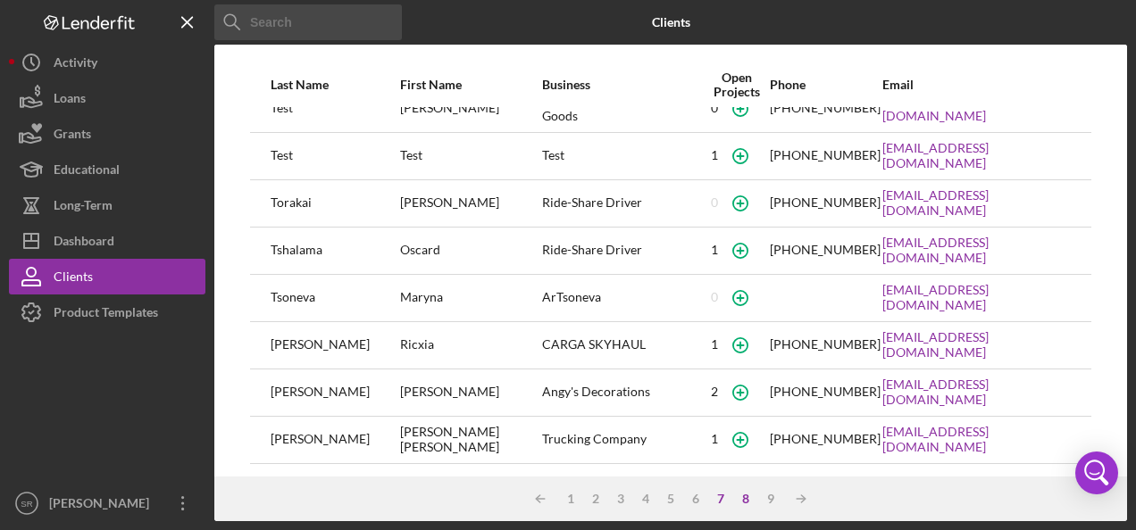
click at [715, 500] on div "7" at bounding box center [720, 499] width 25 height 14
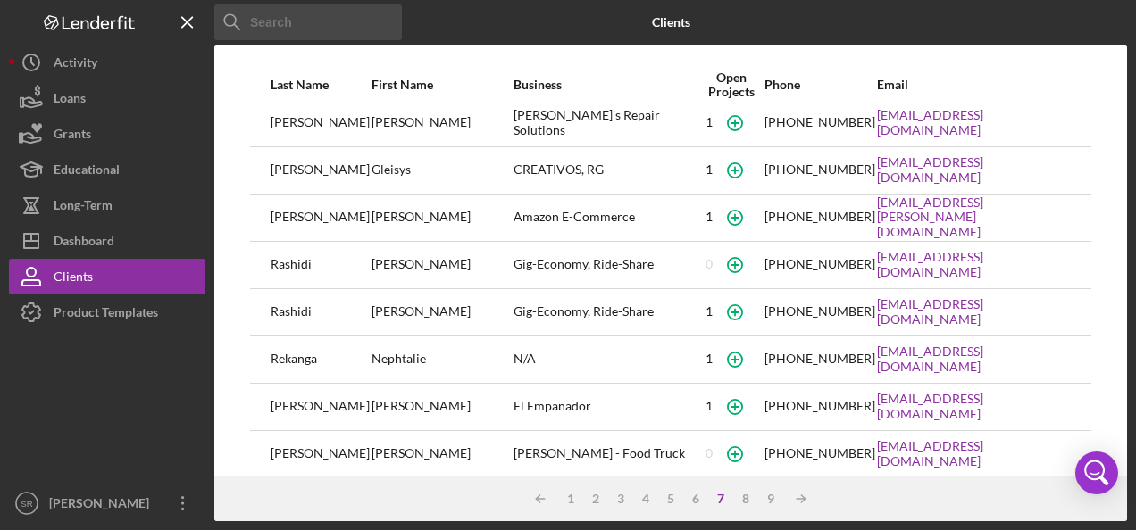
scroll to position [0, 0]
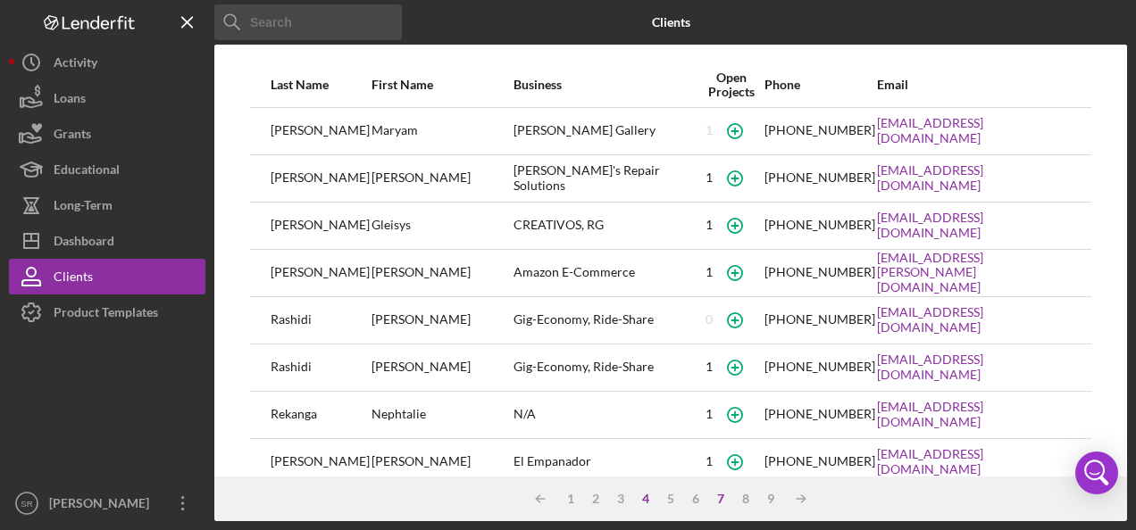
click at [639, 499] on div "4" at bounding box center [645, 499] width 25 height 14
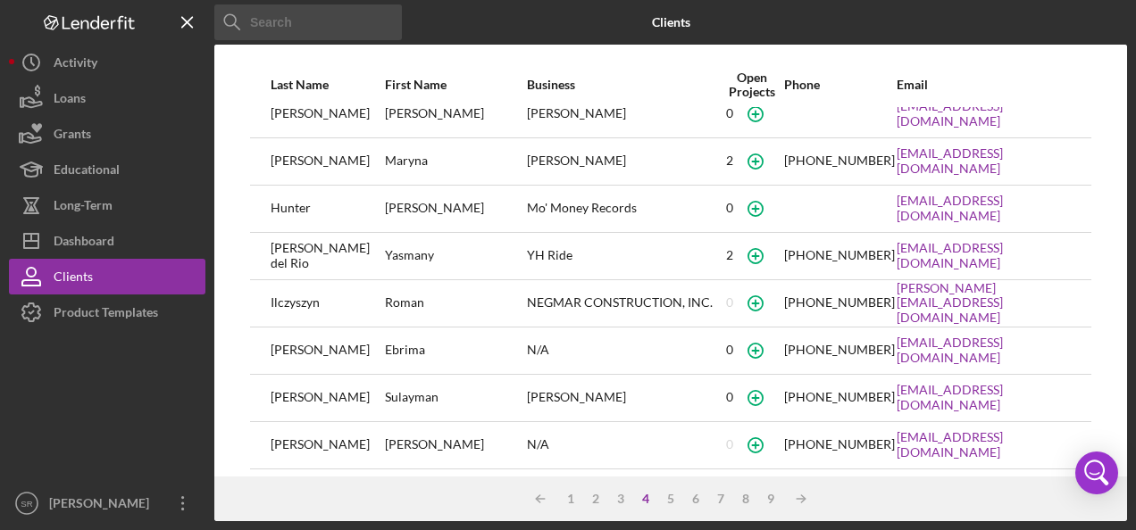
scroll to position [354, 0]
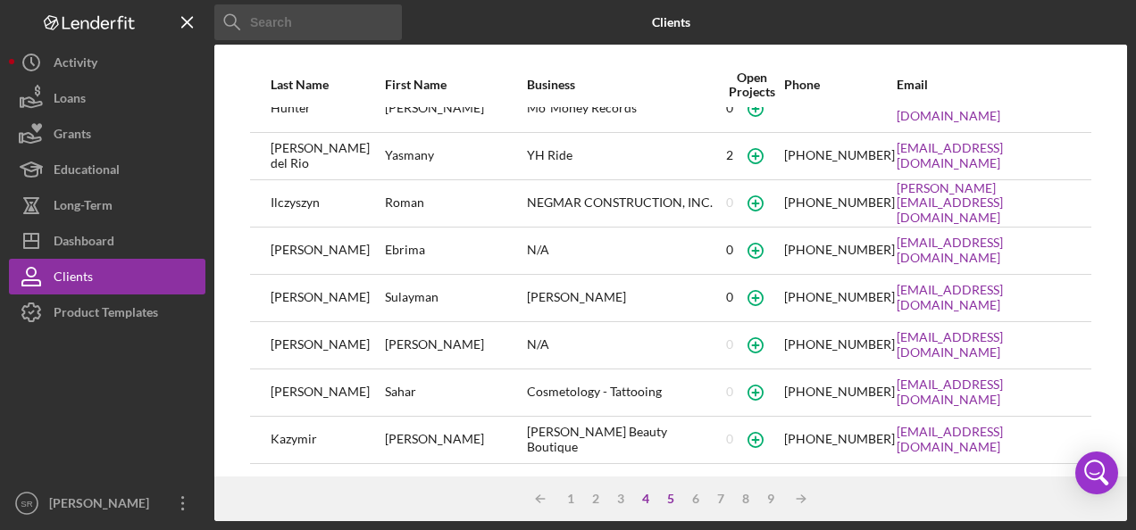
click at [672, 499] on div "5" at bounding box center [670, 499] width 25 height 14
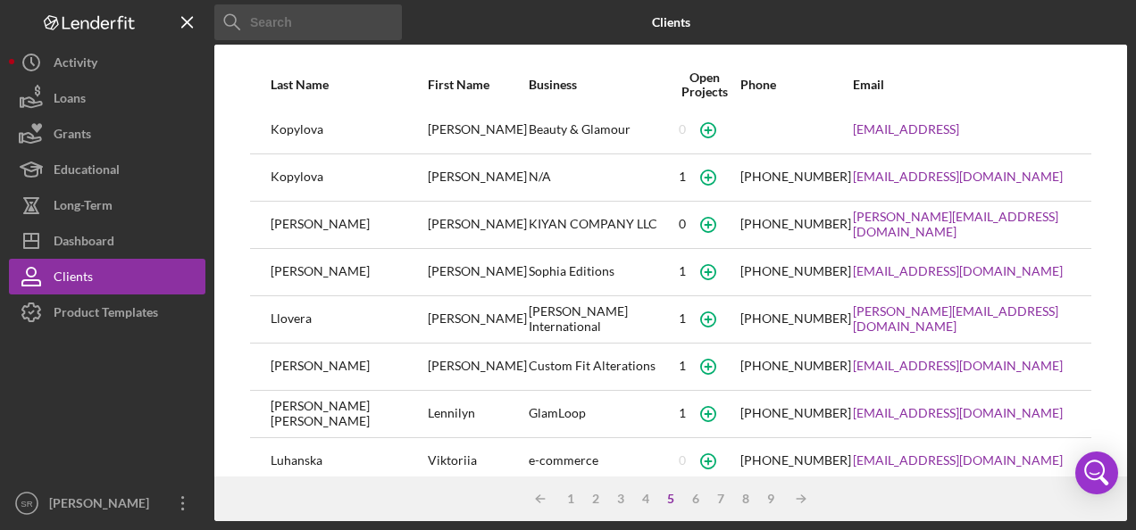
scroll to position [89, 0]
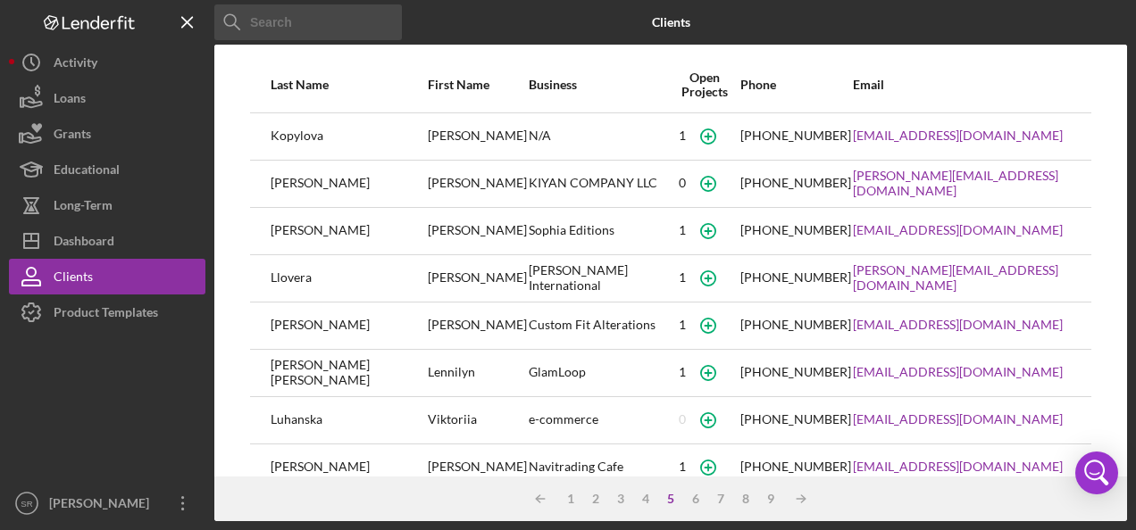
drag, startPoint x: 383, startPoint y: 376, endPoint x: 368, endPoint y: 377, distance: 15.2
click at [427, 377] on td "Lennilyn" at bounding box center [477, 372] width 101 height 47
click at [688, 373] on icon "button" at bounding box center [708, 373] width 40 height 40
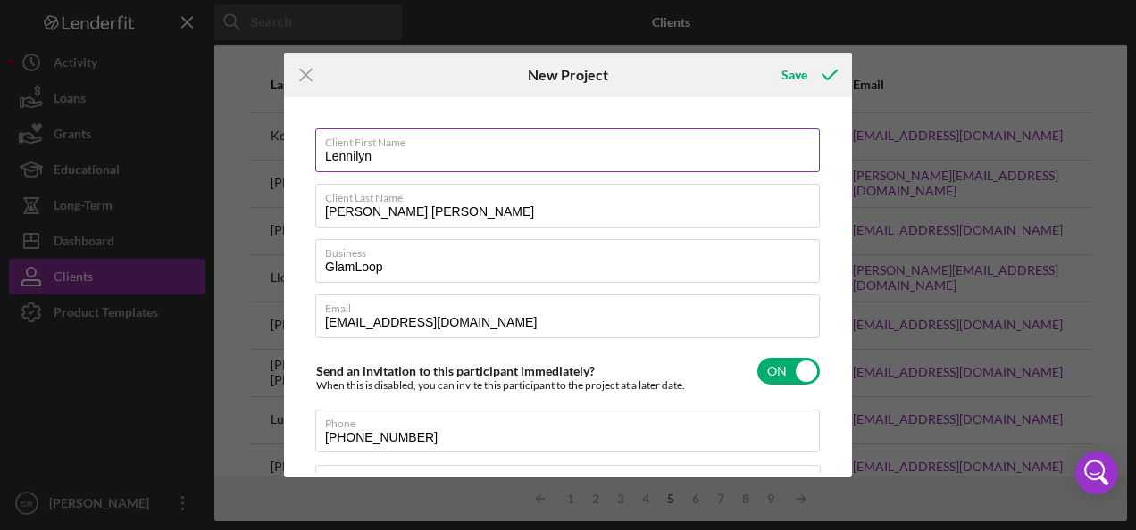
click at [334, 155] on input "Lennilyn" at bounding box center [567, 150] width 505 height 43
type input "Yennilyn"
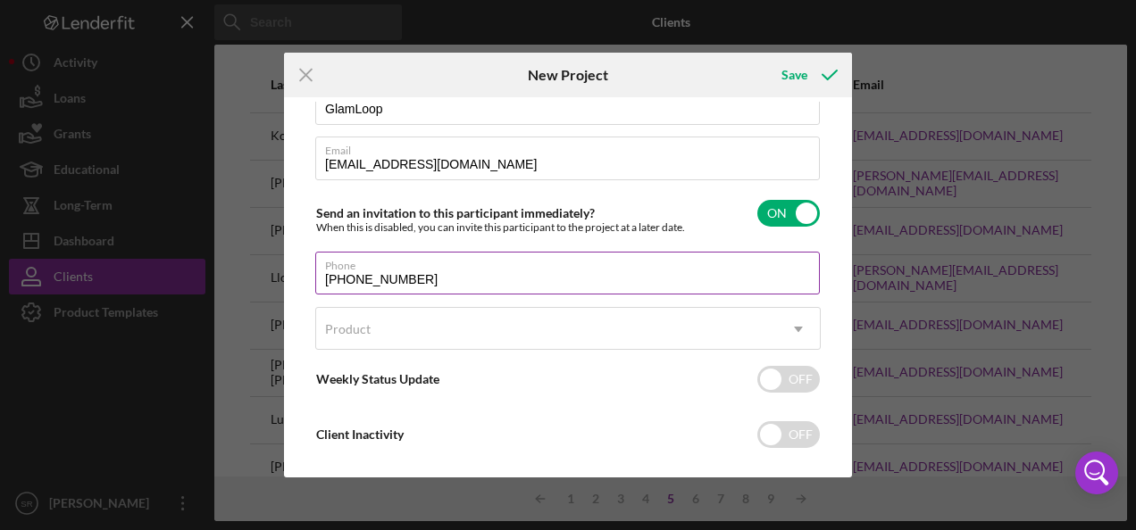
scroll to position [181, 0]
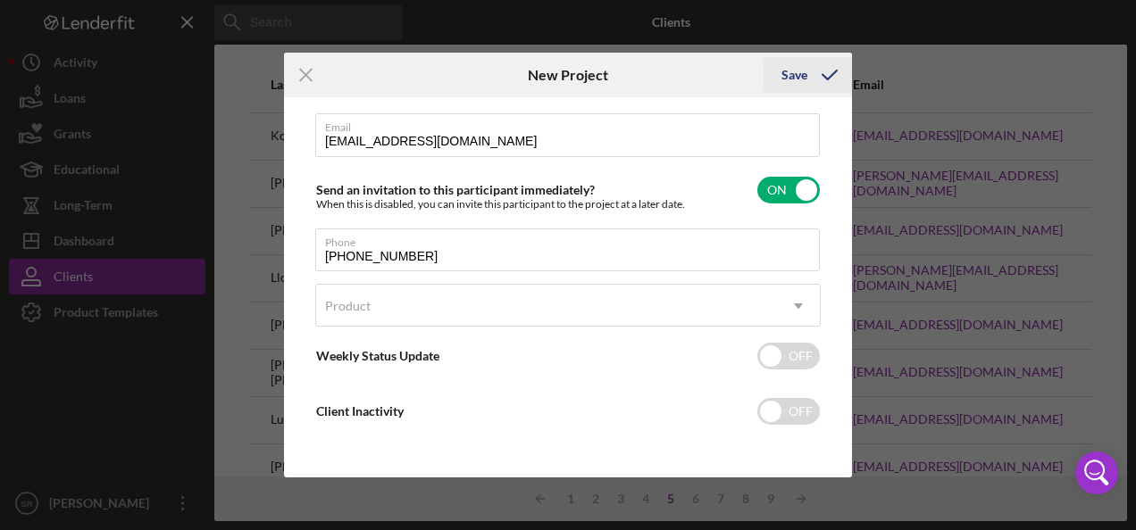
click at [789, 75] on div "Save" at bounding box center [794, 75] width 26 height 36
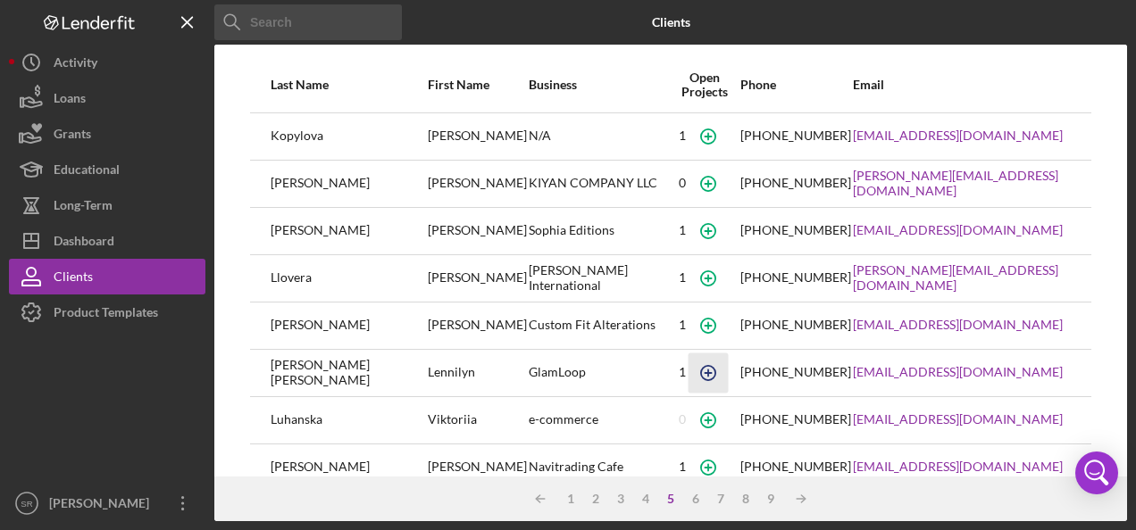
click at [704, 370] on icon "button" at bounding box center [708, 373] width 8 height 8
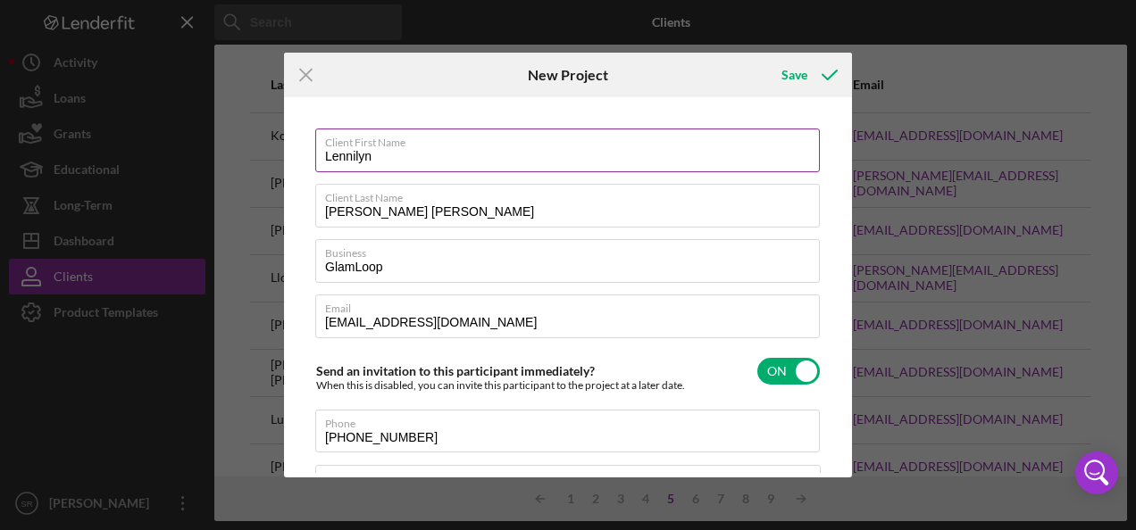
drag, startPoint x: 326, startPoint y: 153, endPoint x: 369, endPoint y: 179, distance: 50.1
click at [327, 153] on input "Lennilyn" at bounding box center [567, 150] width 505 height 43
type input "Yennilyn"
click at [788, 369] on input "checkbox" at bounding box center [788, 371] width 63 height 27
checkbox input "false"
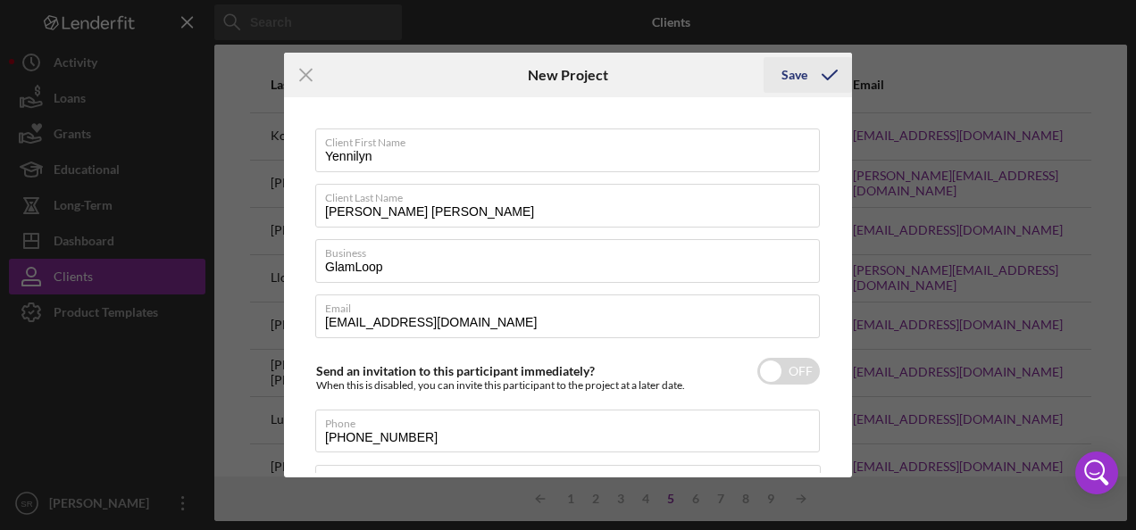
click at [780, 73] on button "Save" at bounding box center [807, 75] width 88 height 36
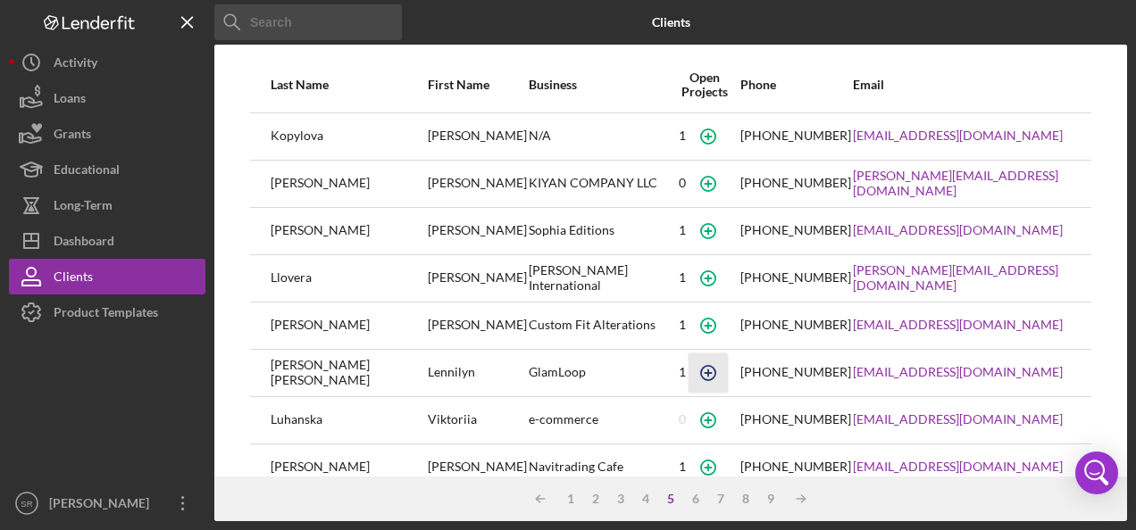
click at [688, 368] on icon "button" at bounding box center [708, 373] width 40 height 40
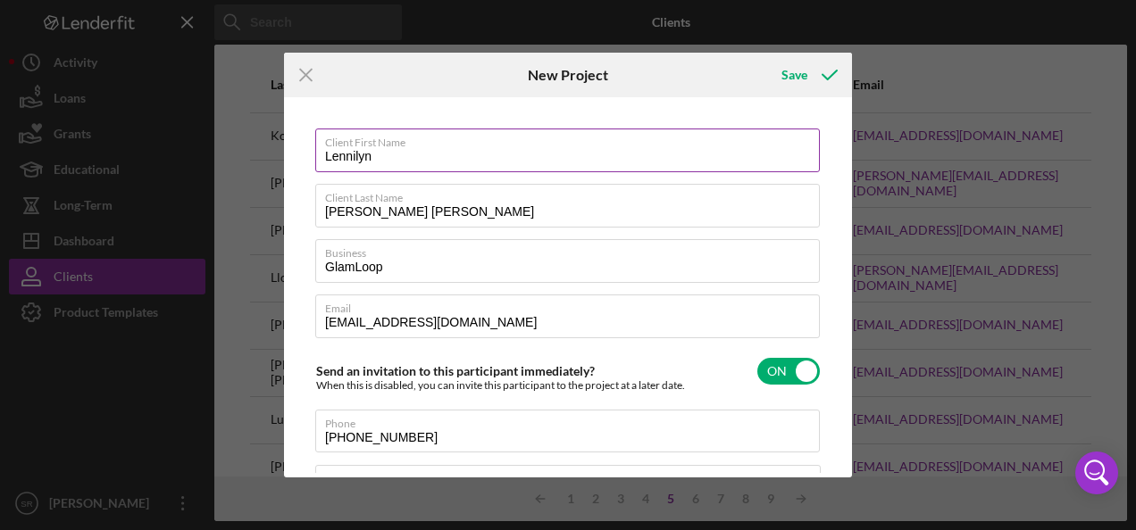
click at [327, 149] on input "Lennilyn" at bounding box center [567, 150] width 505 height 43
type input "Yennilyn"
click at [794, 75] on div "Save" at bounding box center [794, 75] width 26 height 36
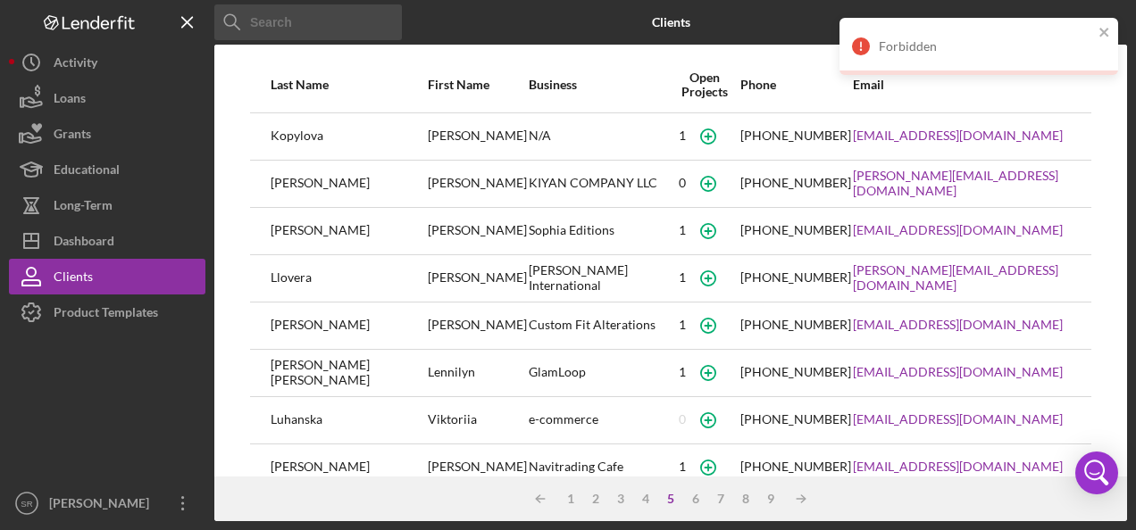
click at [428, 386] on div "Lennilyn" at bounding box center [477, 373] width 99 height 45
click at [428, 375] on div "Lennilyn" at bounding box center [477, 373] width 99 height 45
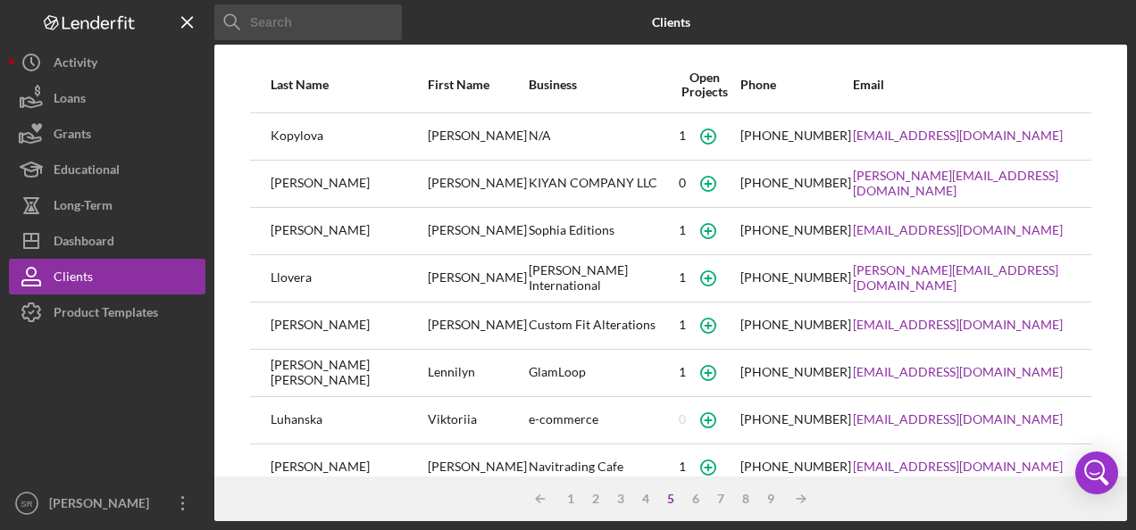
click at [529, 379] on div "GlamLoop" at bounding box center [599, 373] width 140 height 45
click at [1043, 366] on div "[EMAIL_ADDRESS][DOMAIN_NAME]" at bounding box center [962, 373] width 218 height 45
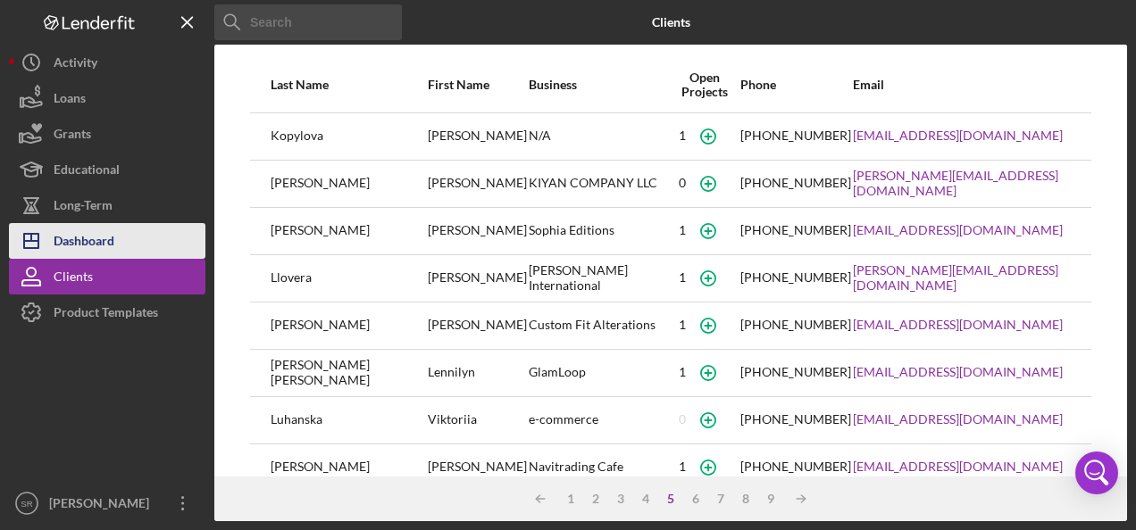
click at [107, 237] on div "Dashboard" at bounding box center [84, 243] width 61 height 40
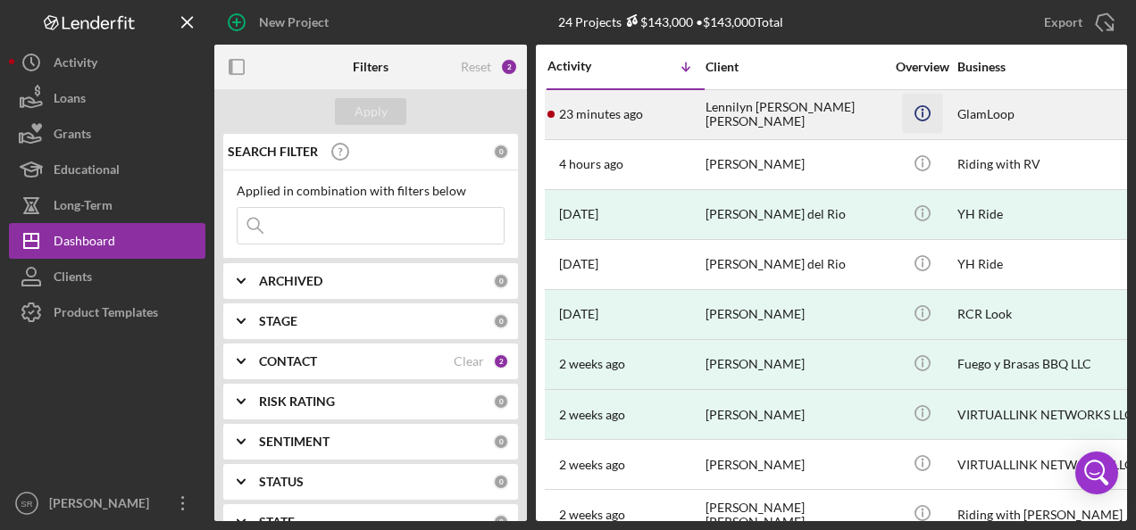
click at [925, 109] on icon "Icon/Info" at bounding box center [922, 113] width 40 height 40
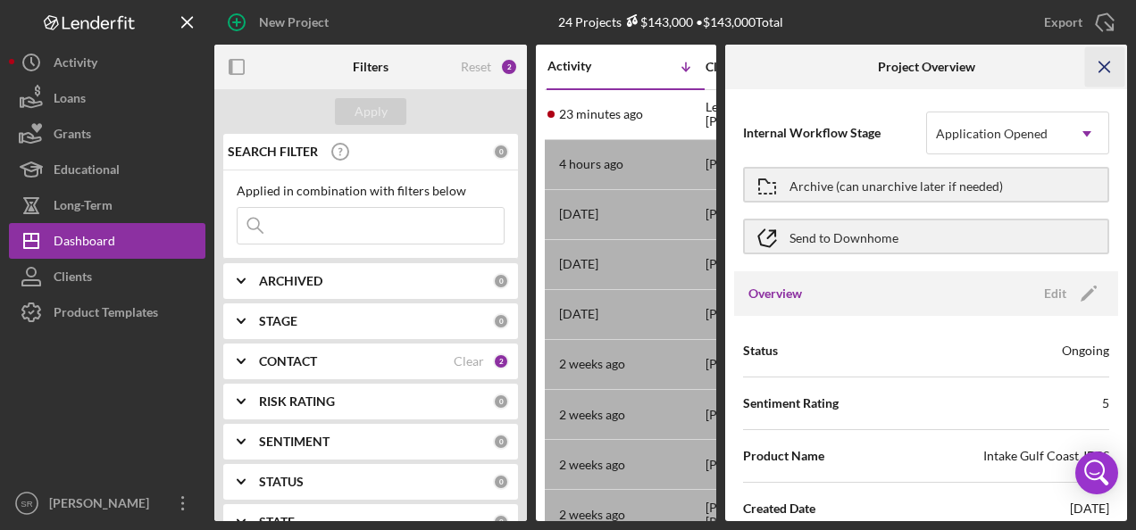
click at [1104, 64] on icon "Icon/Menu Close" at bounding box center [1105, 67] width 40 height 40
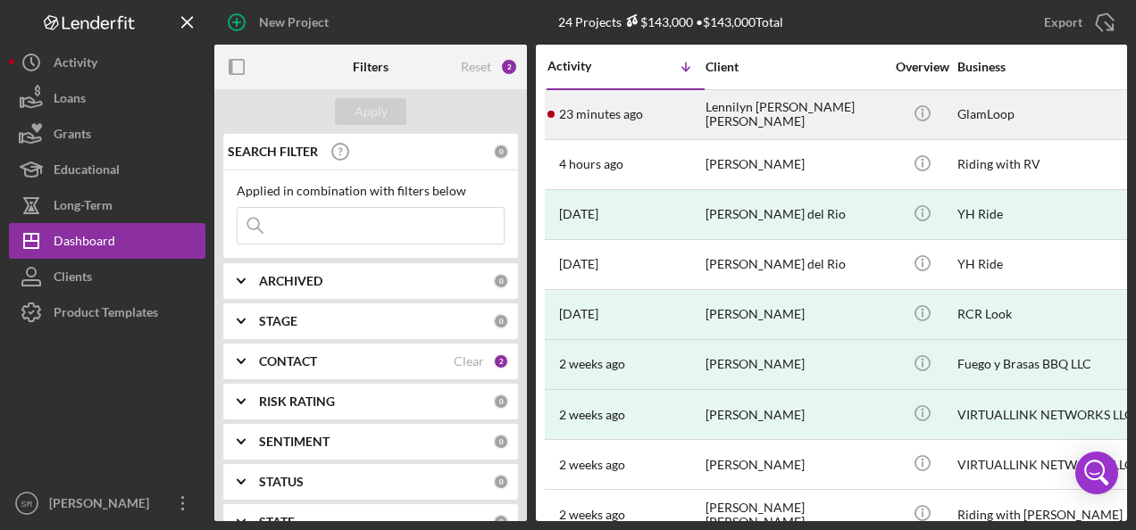
click at [717, 115] on div "Lennilyn [PERSON_NAME] [PERSON_NAME]" at bounding box center [794, 114] width 179 height 47
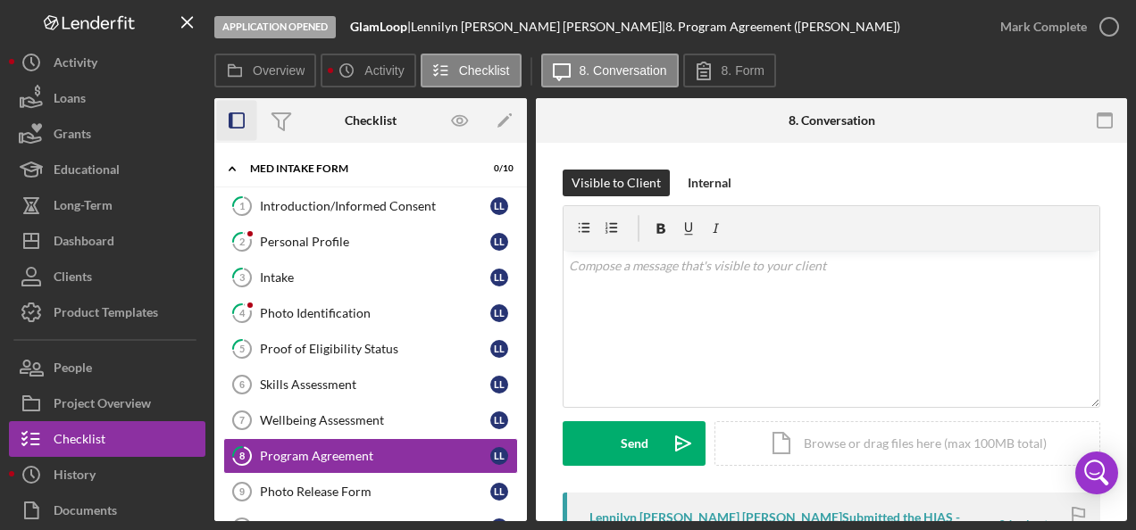
click at [238, 118] on icon "button" at bounding box center [237, 121] width 40 height 40
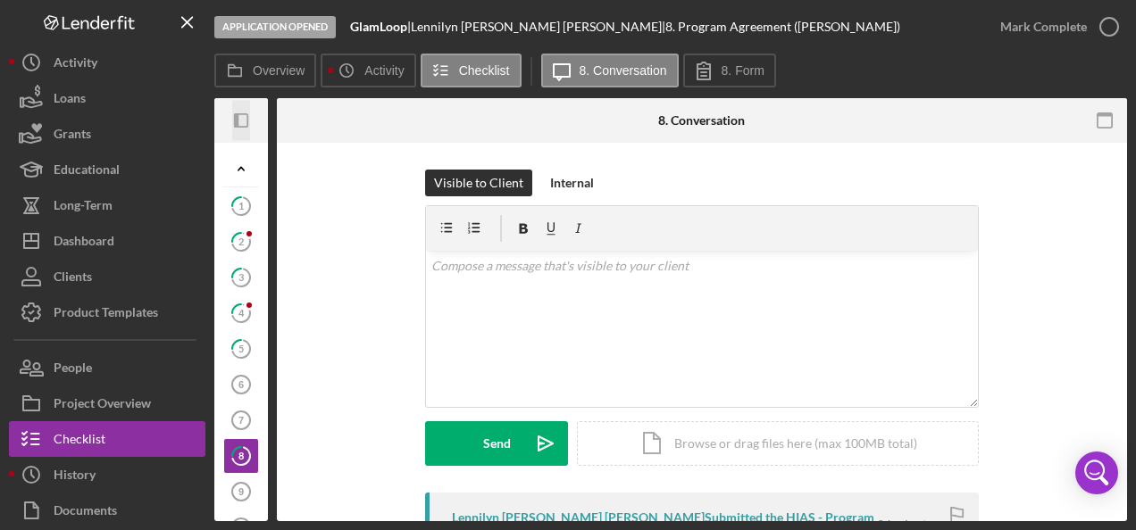
click at [238, 118] on icon "button" at bounding box center [236, 120] width 4 height 14
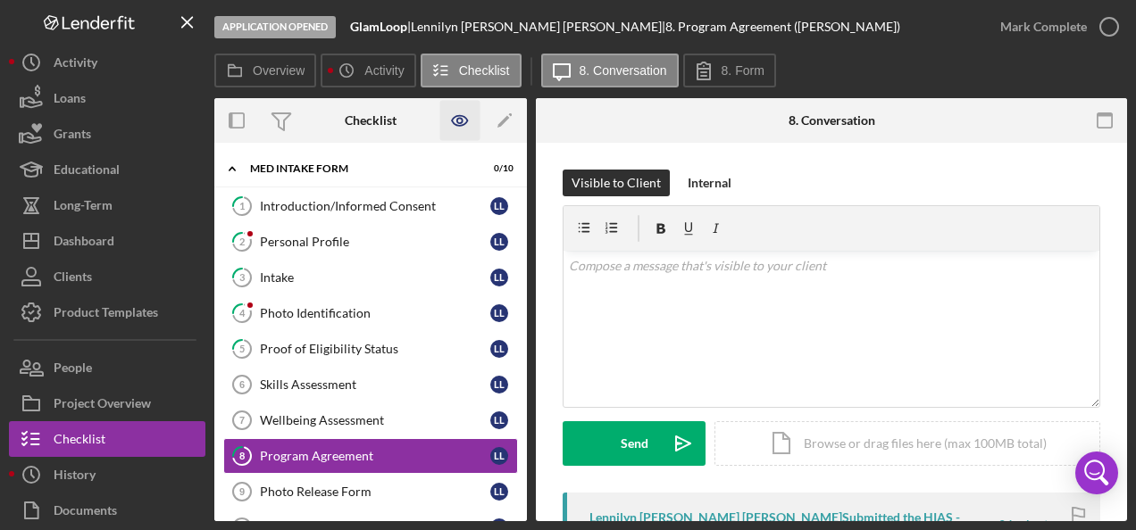
click at [463, 123] on icon "button" at bounding box center [460, 121] width 40 height 40
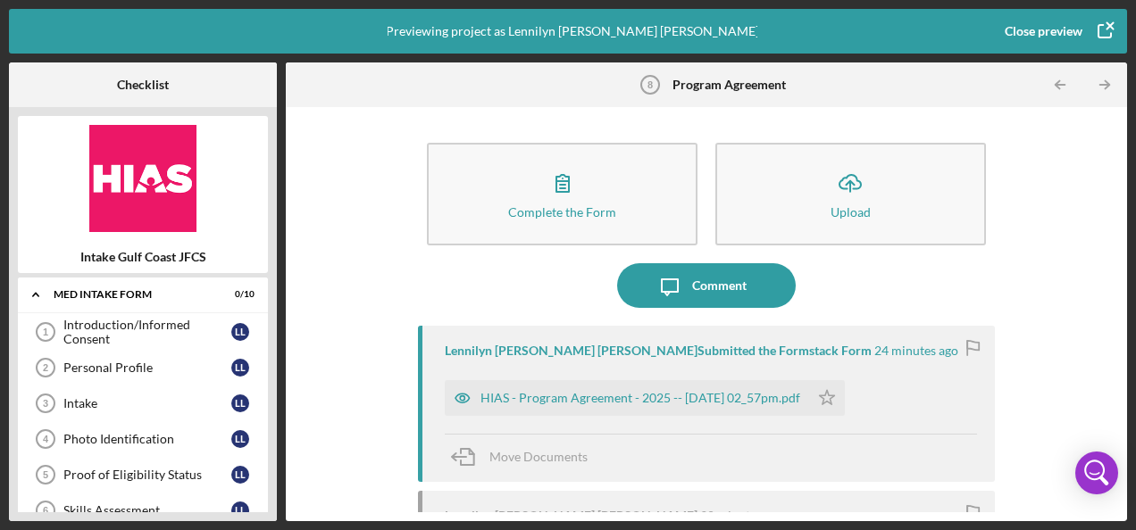
scroll to position [182, 0]
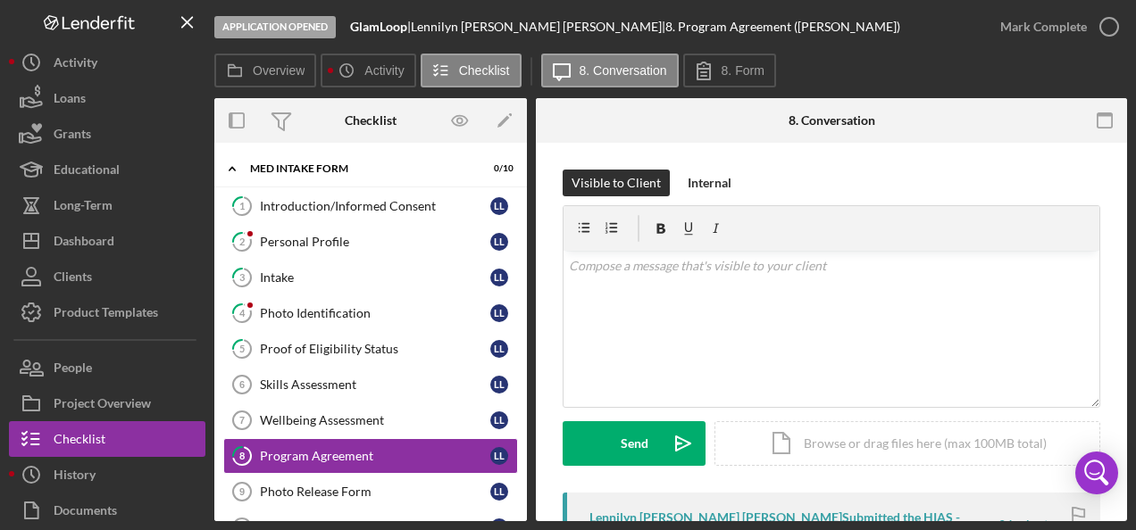
scroll to position [120, 0]
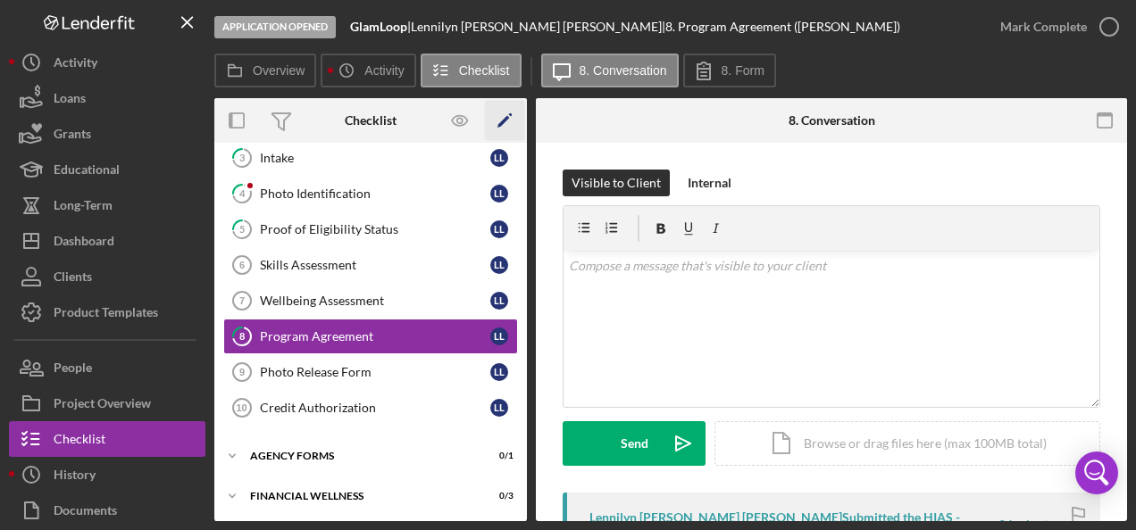
click at [506, 118] on polygon "button" at bounding box center [503, 122] width 13 height 13
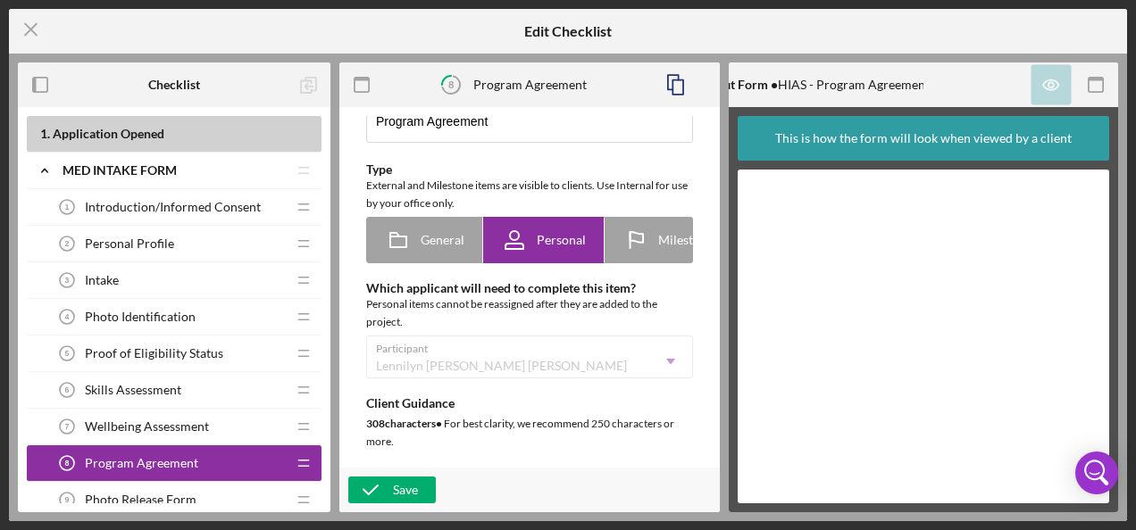
scroll to position [179, 0]
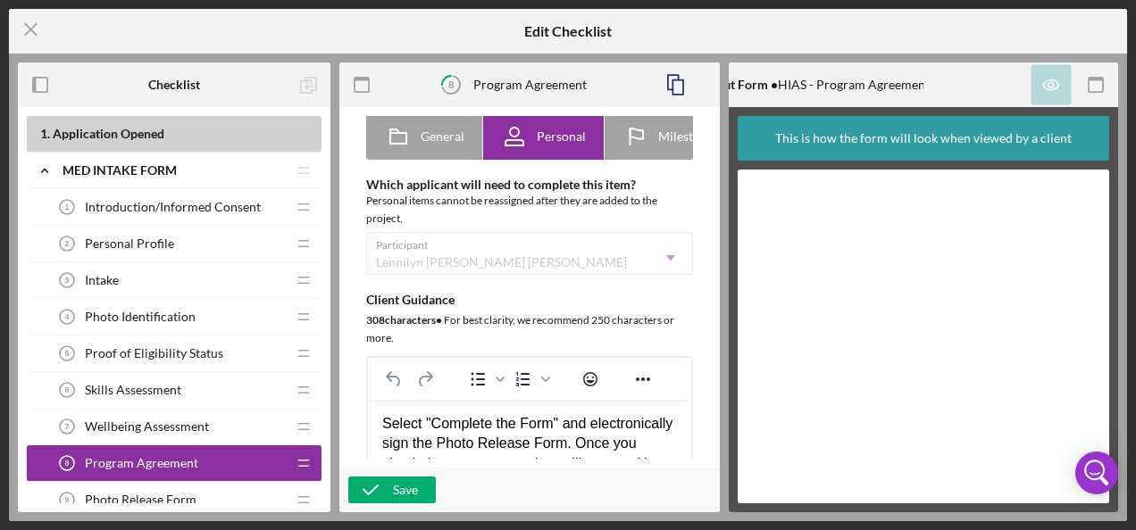
click at [463, 259] on div "Participant [PERSON_NAME] [PERSON_NAME] Icon/Dropdown Arrow" at bounding box center [529, 253] width 327 height 43
click at [435, 132] on span "General" at bounding box center [443, 136] width 44 height 14
radio input "true"
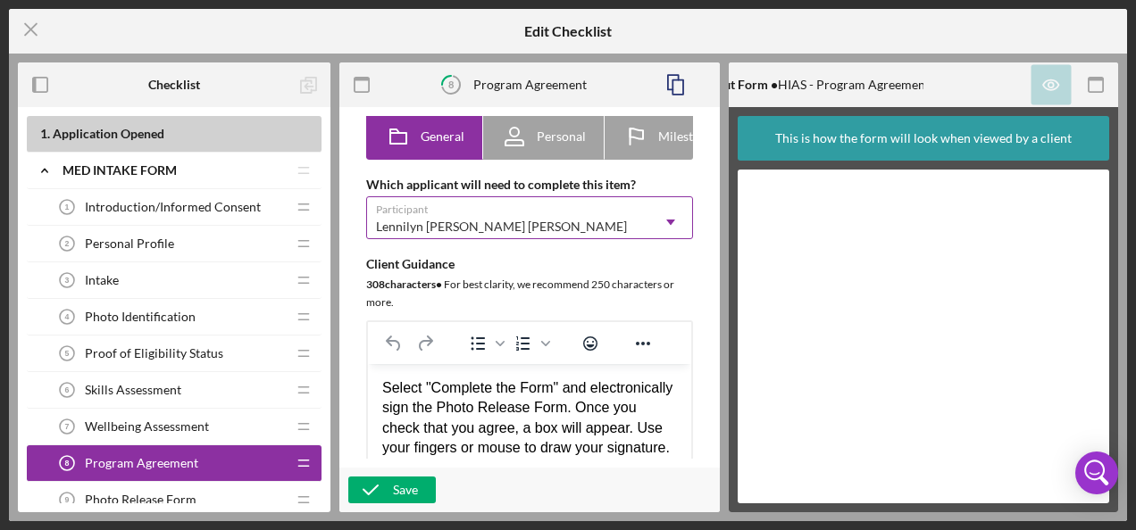
click at [413, 234] on div "Lennilyn [PERSON_NAME] [PERSON_NAME]" at bounding box center [501, 227] width 251 height 14
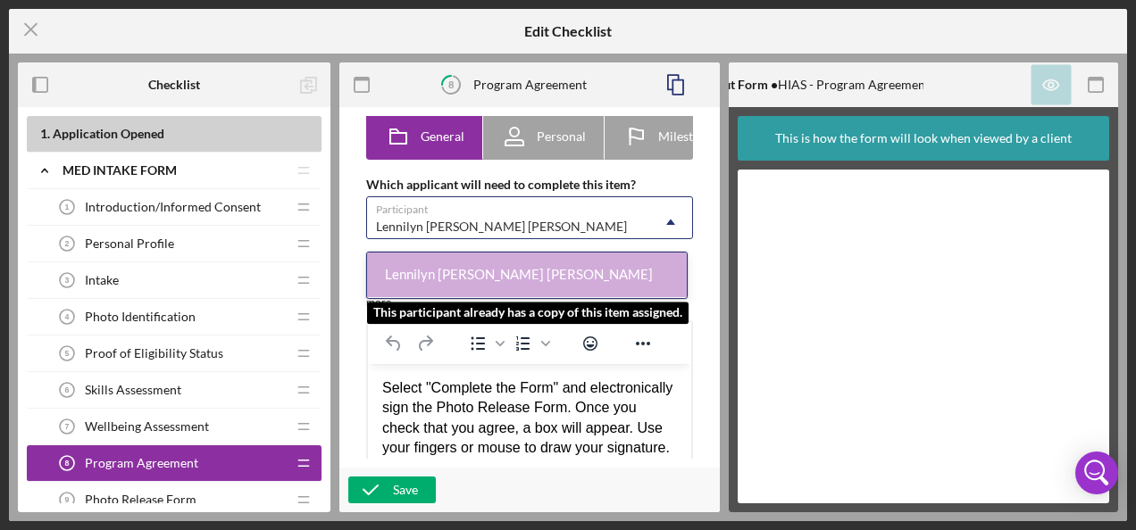
click at [402, 273] on div "Lennilyn [PERSON_NAME] [PERSON_NAME]" at bounding box center [527, 276] width 320 height 46
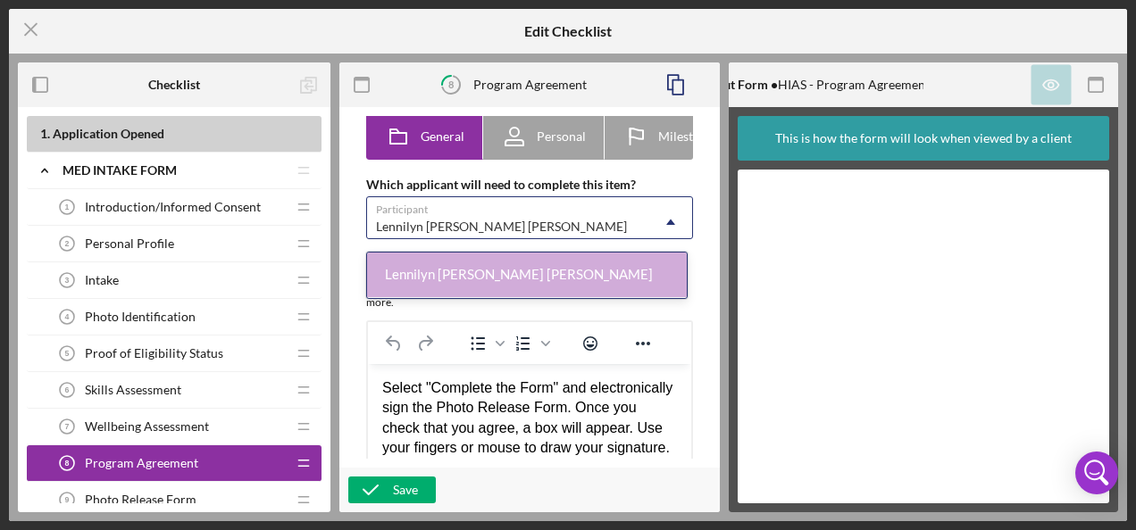
click at [110, 247] on span "Personal Profile" at bounding box center [129, 244] width 89 height 14
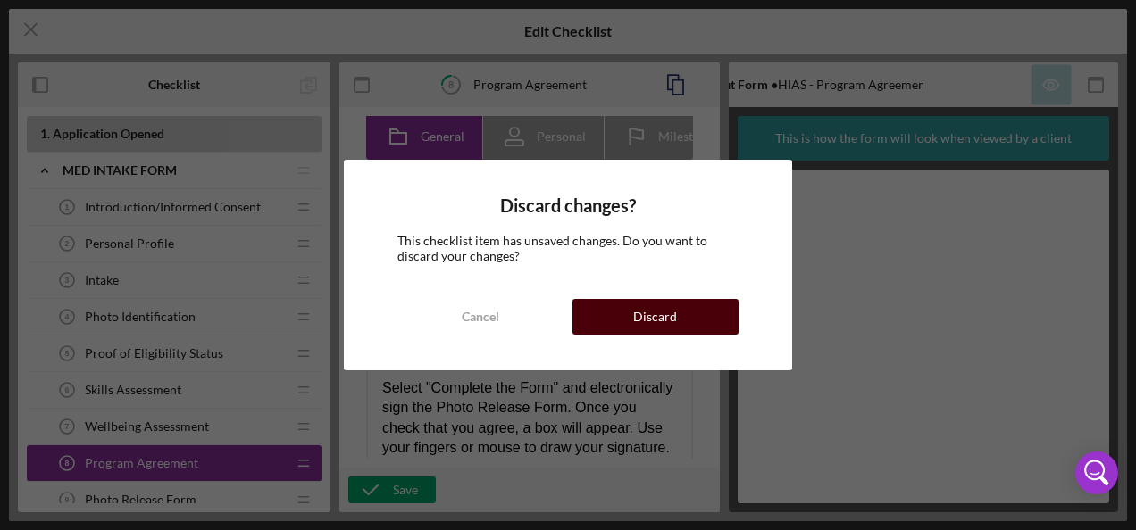
click at [609, 318] on button "Discard" at bounding box center [655, 317] width 166 height 36
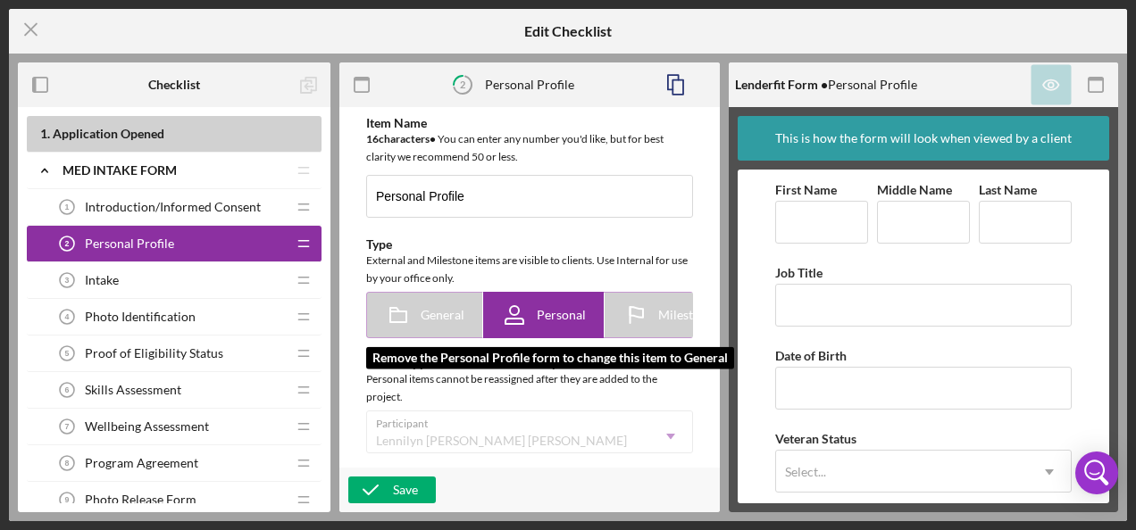
click at [396, 317] on icon at bounding box center [398, 315] width 45 height 45
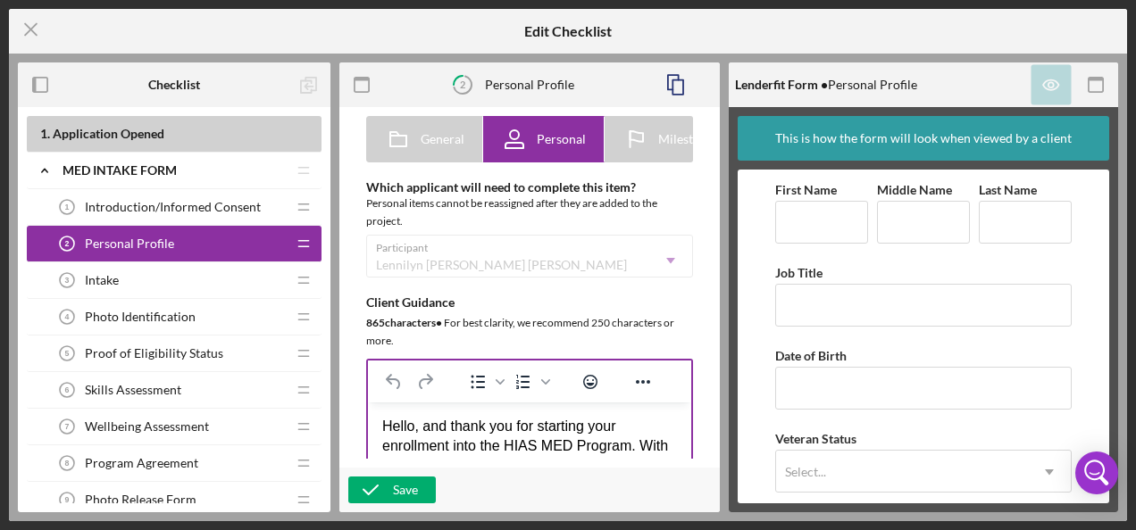
scroll to position [89, 0]
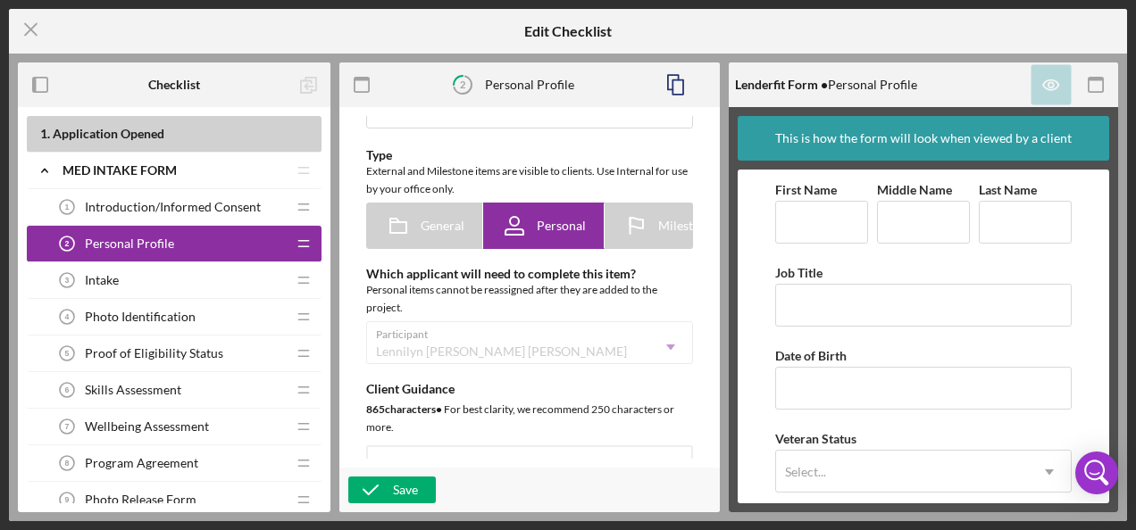
click at [538, 338] on div "Participant [PERSON_NAME] [PERSON_NAME] Icon/Dropdown Arrow" at bounding box center [529, 342] width 327 height 43
click at [651, 355] on div "Participant [PERSON_NAME] [PERSON_NAME] Icon/Dropdown Arrow" at bounding box center [529, 342] width 327 height 43
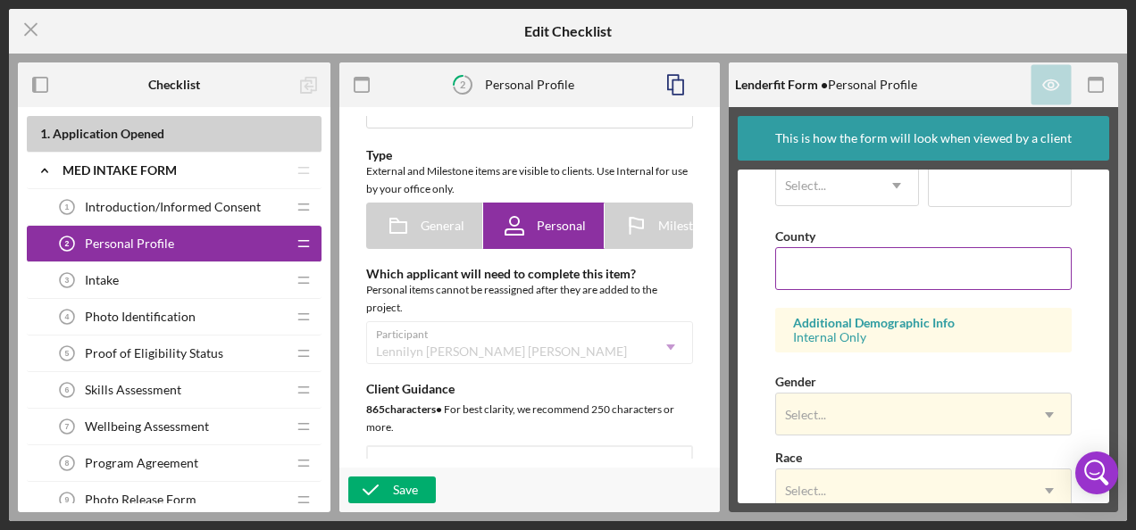
scroll to position [814, 0]
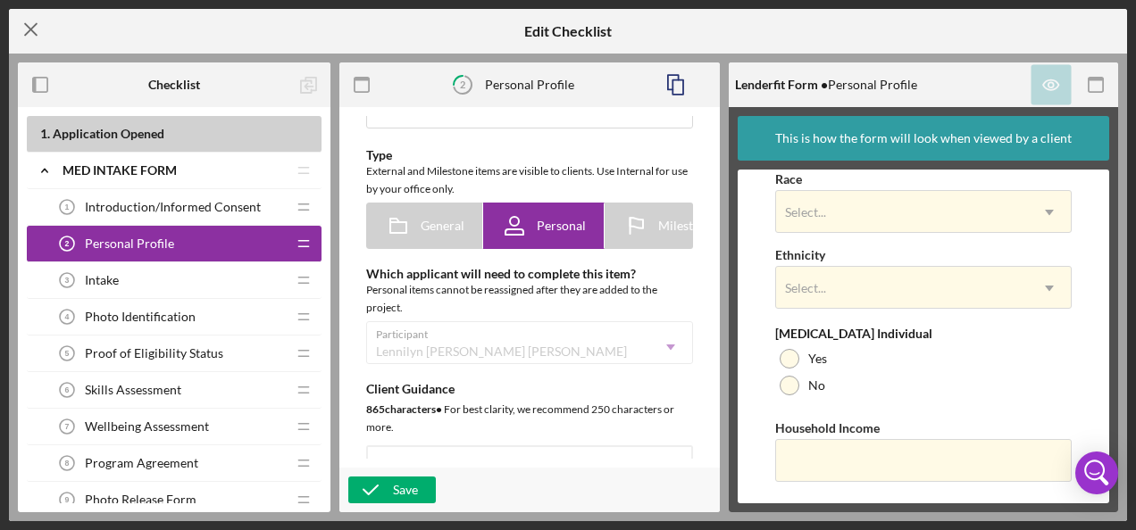
click at [30, 23] on icon "Icon/Menu Close" at bounding box center [31, 29] width 45 height 45
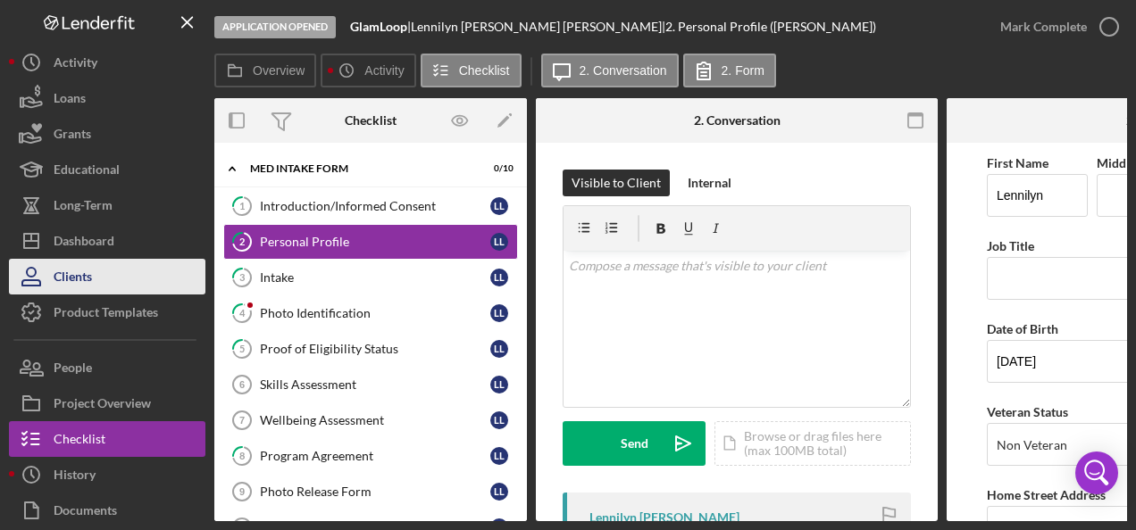
click at [79, 280] on div "Clients" at bounding box center [73, 279] width 38 height 40
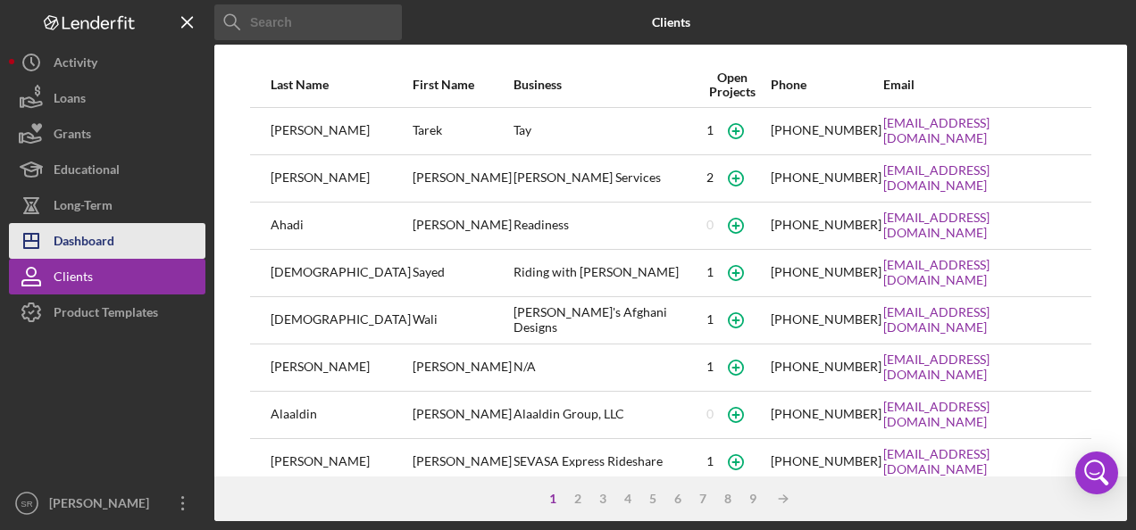
click at [124, 241] on button "Icon/Dashboard Dashboard" at bounding box center [107, 241] width 196 height 36
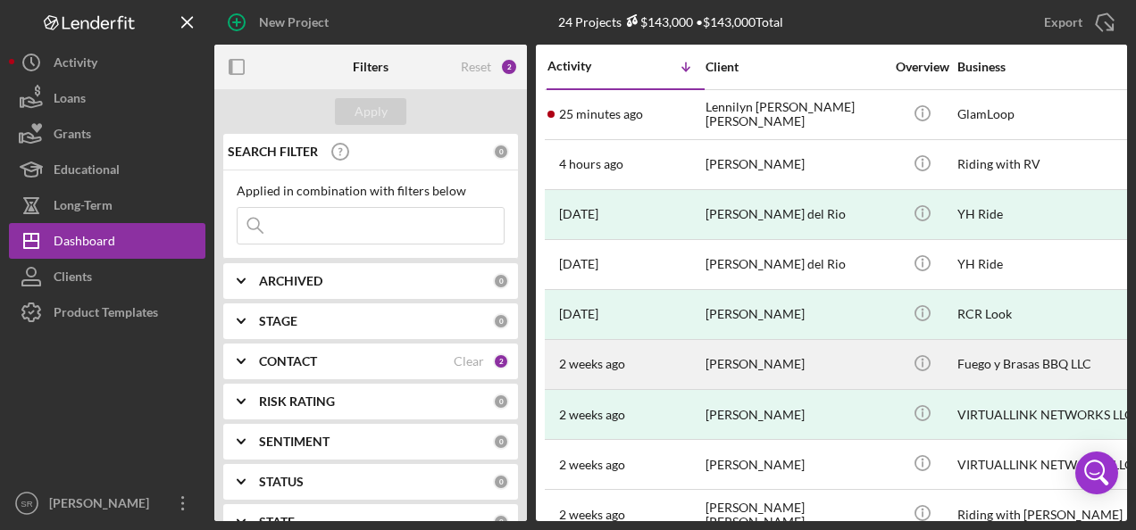
click at [741, 370] on div "[PERSON_NAME]" at bounding box center [794, 364] width 179 height 47
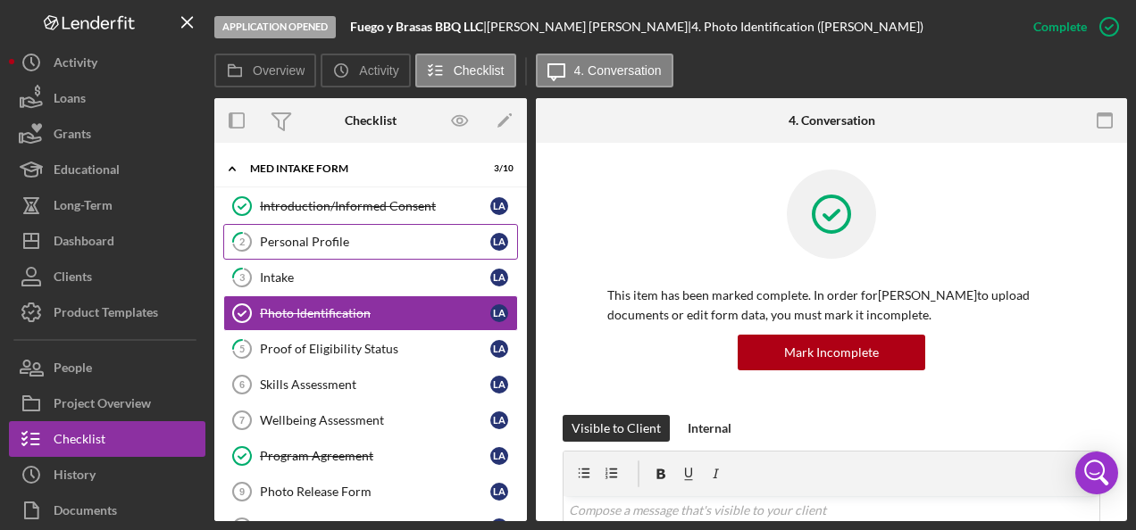
click at [338, 236] on div "Personal Profile" at bounding box center [375, 242] width 230 height 14
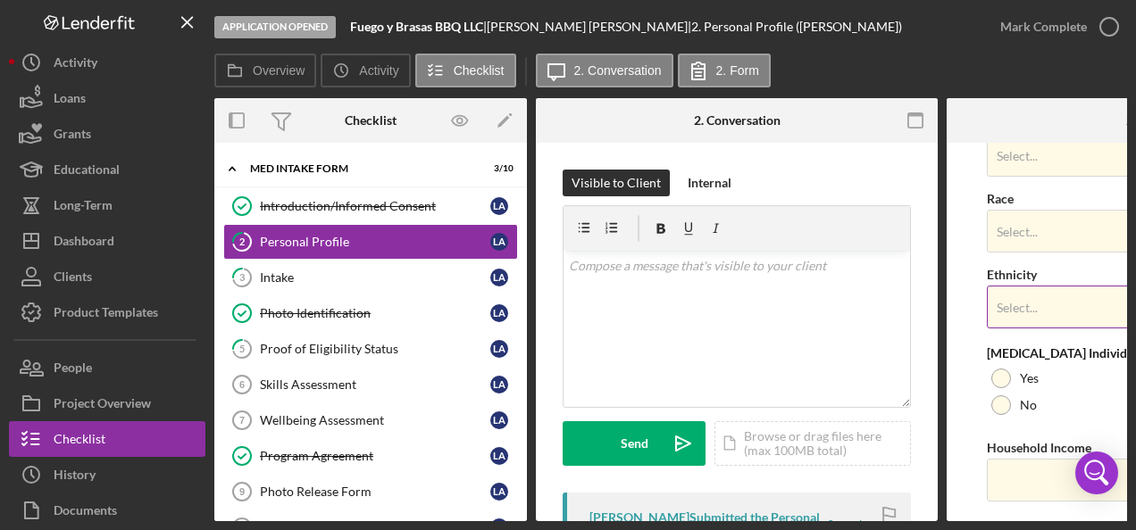
scroll to position [814, 0]
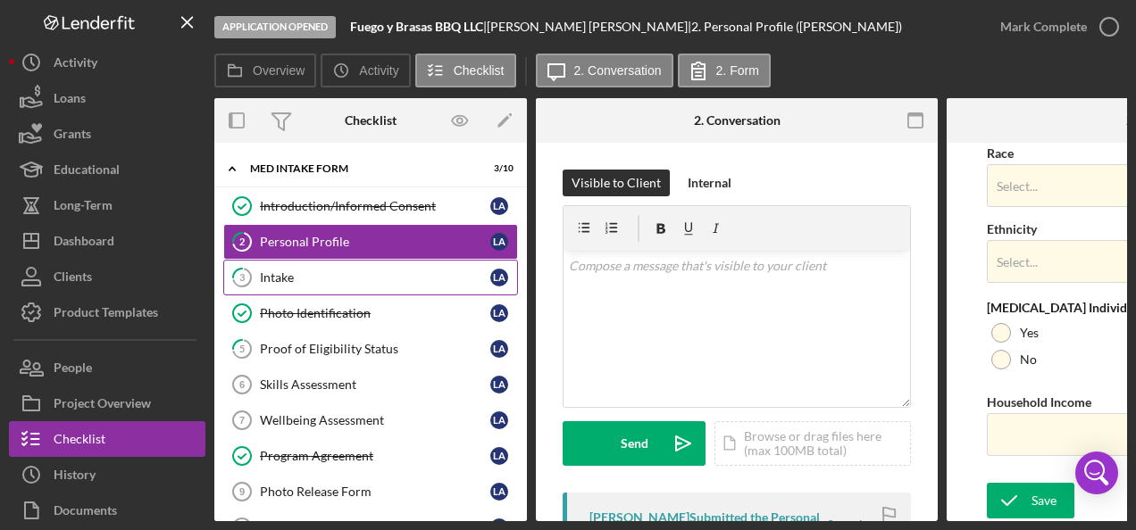
click at [288, 280] on div "Intake" at bounding box center [375, 278] width 230 height 14
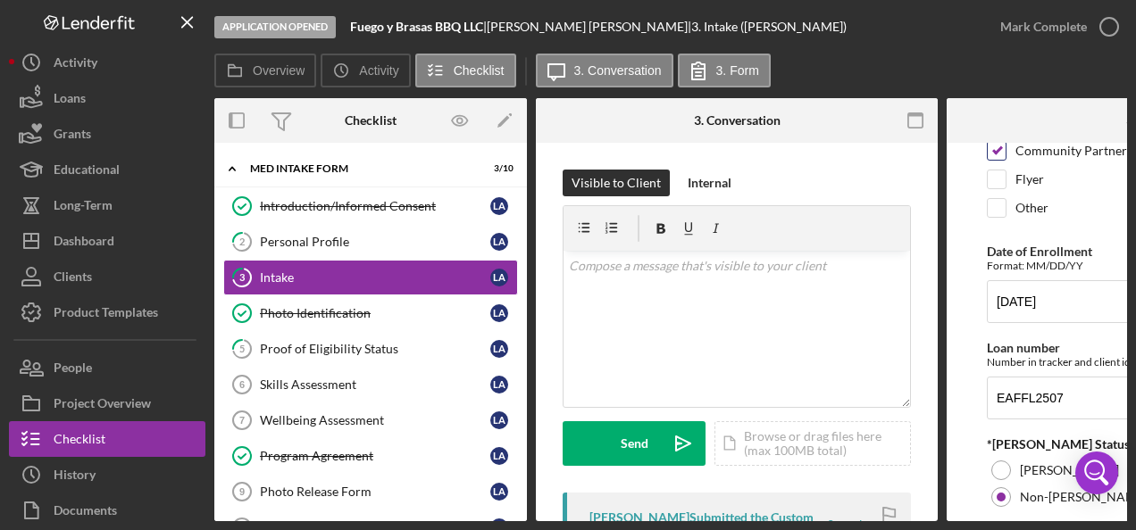
scroll to position [179, 0]
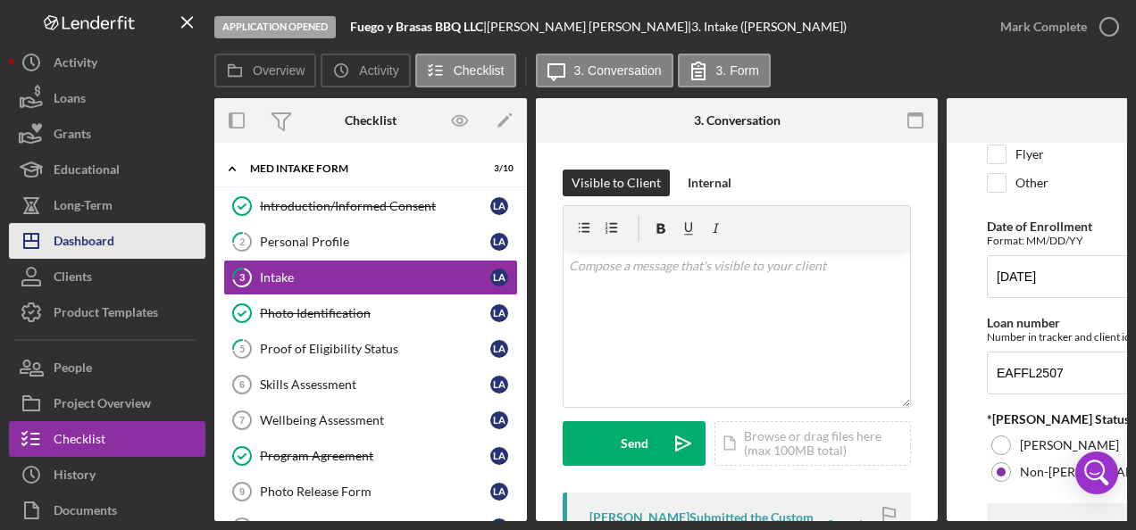
click at [106, 234] on div "Dashboard" at bounding box center [84, 243] width 61 height 40
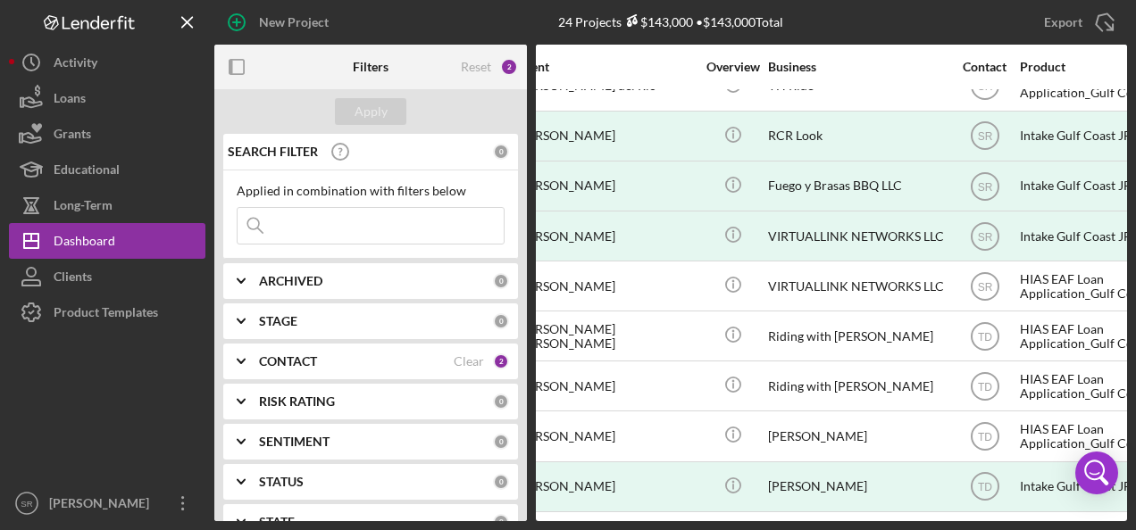
scroll to position [179, 255]
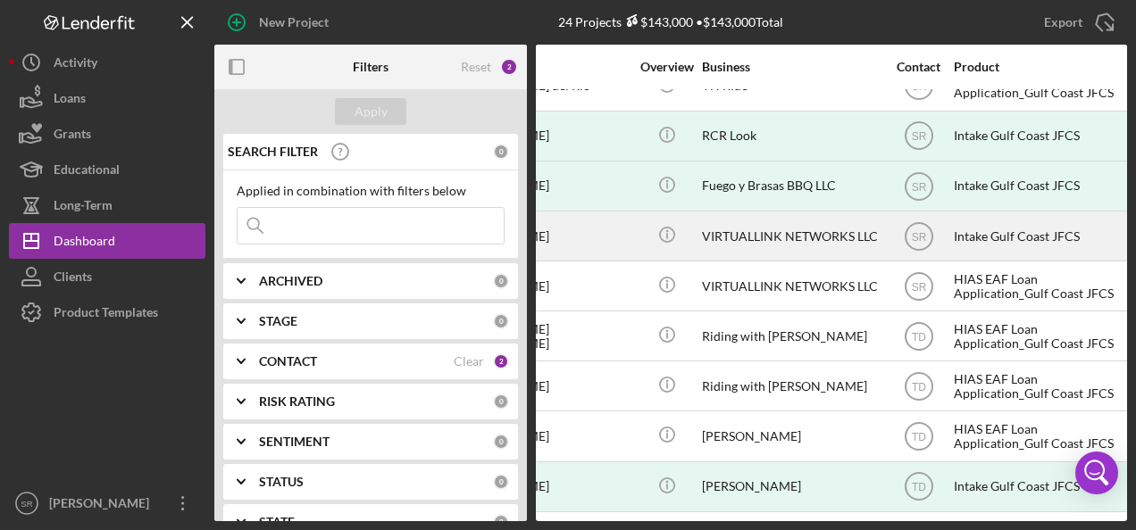
click at [618, 228] on div "[PERSON_NAME]" at bounding box center [539, 236] width 179 height 47
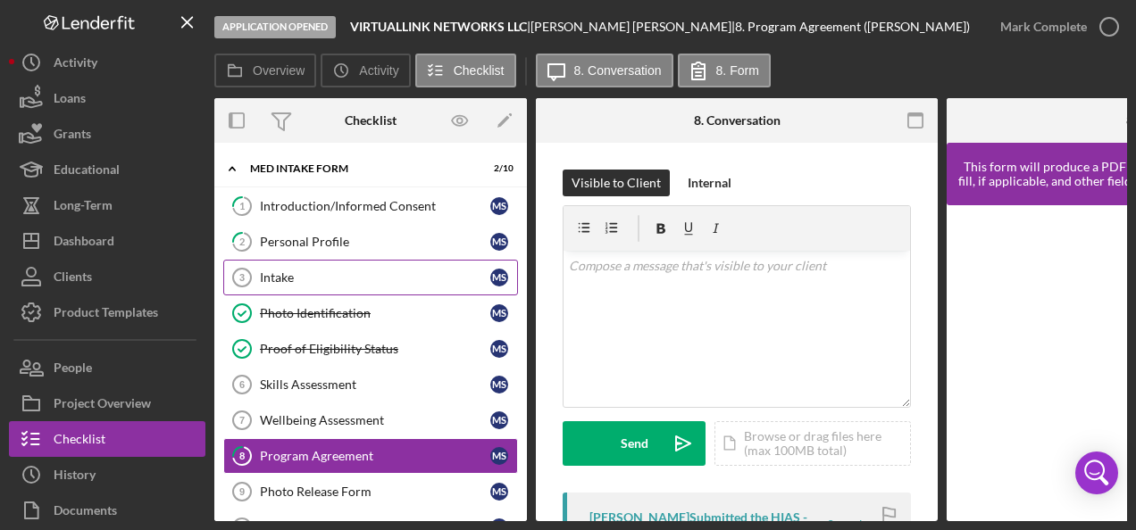
click at [327, 274] on div "Intake" at bounding box center [375, 278] width 230 height 14
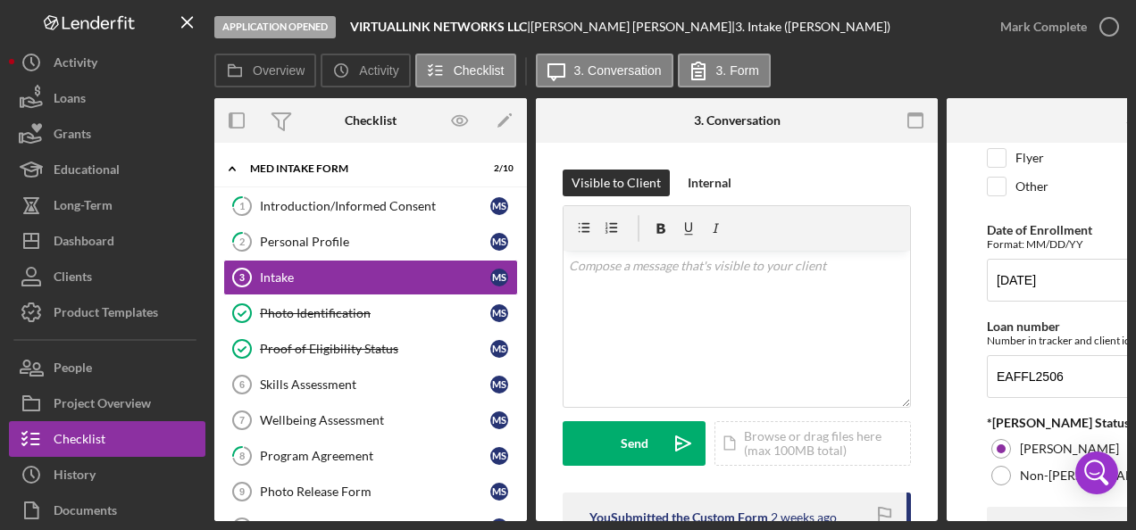
scroll to position [179, 0]
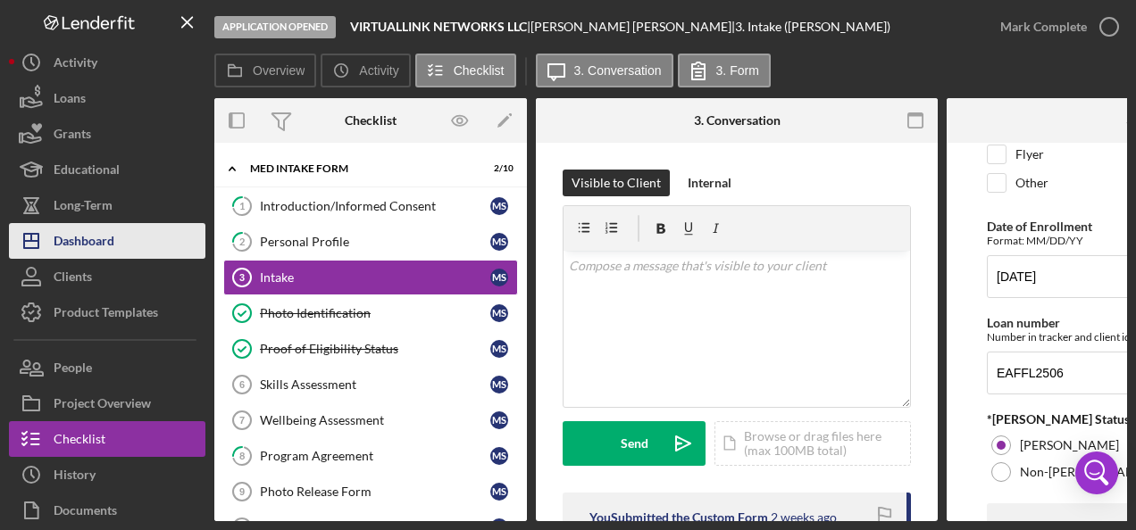
click at [93, 237] on div "Dashboard" at bounding box center [84, 243] width 61 height 40
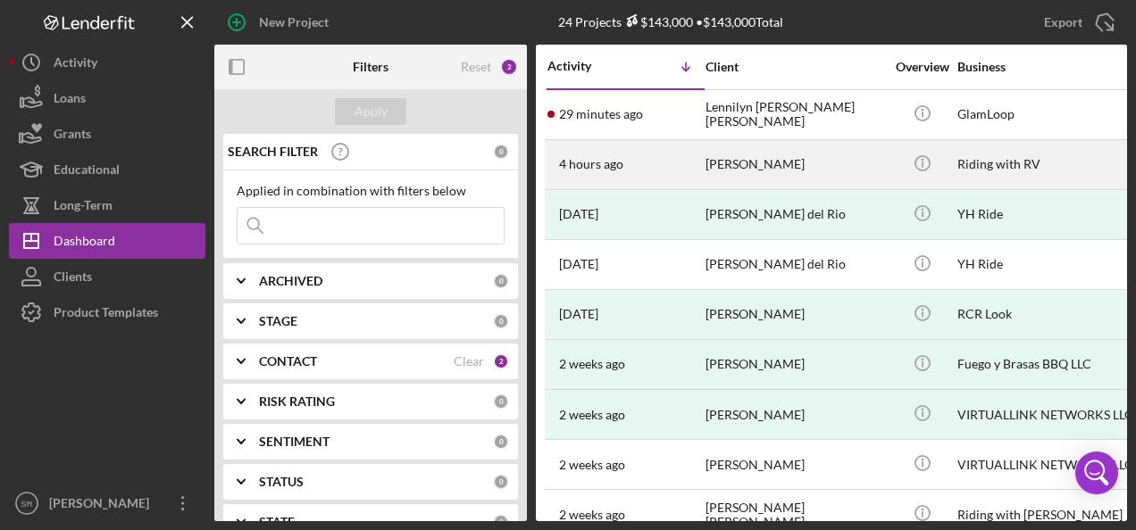
click at [594, 163] on time "4 hours ago" at bounding box center [591, 164] width 64 height 14
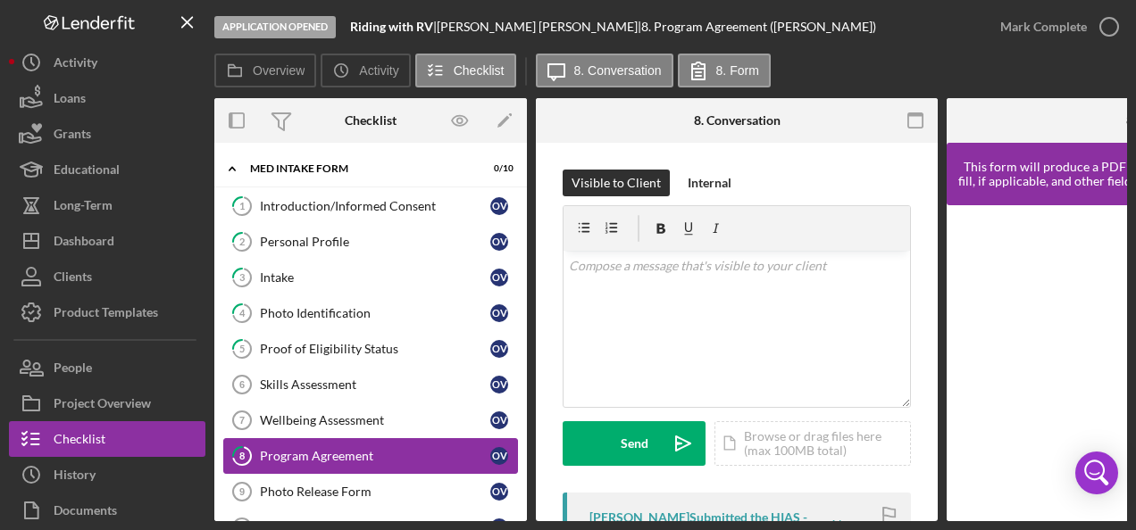
click at [314, 450] on div "Program Agreement" at bounding box center [375, 456] width 230 height 14
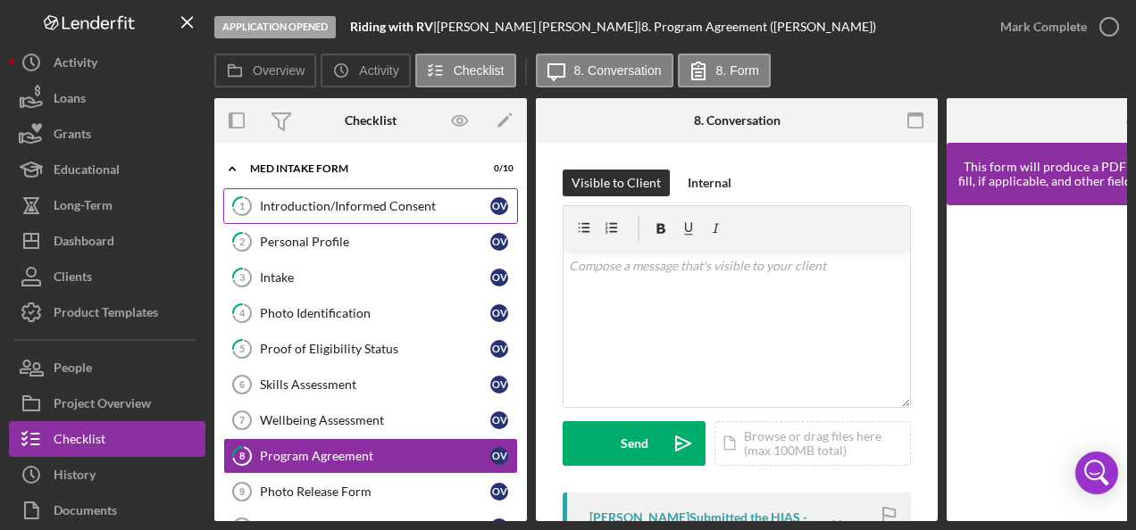
click at [337, 209] on div "Introduction/Informed Consent" at bounding box center [375, 206] width 230 height 14
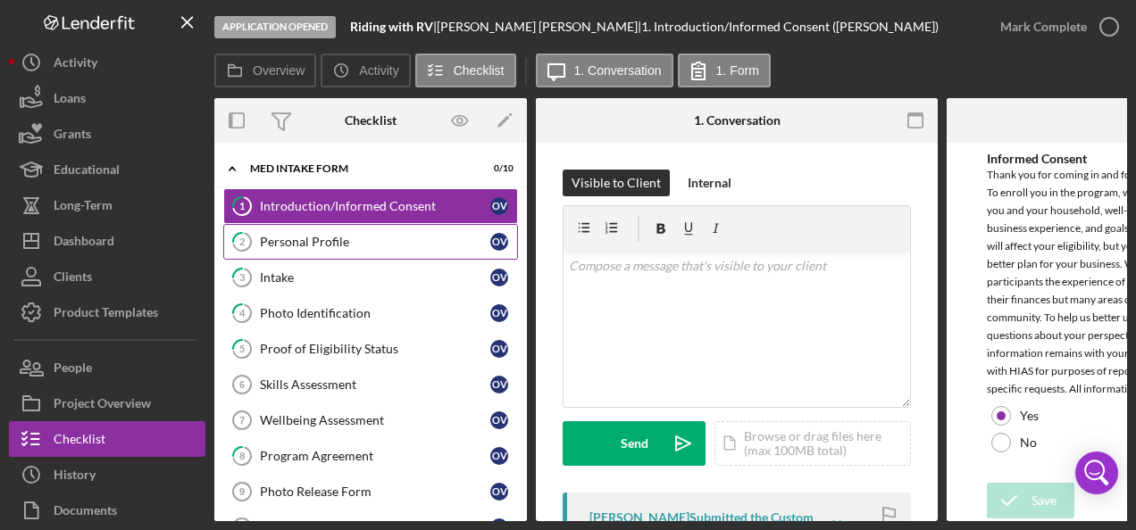
click at [303, 239] on div "Personal Profile" at bounding box center [375, 242] width 230 height 14
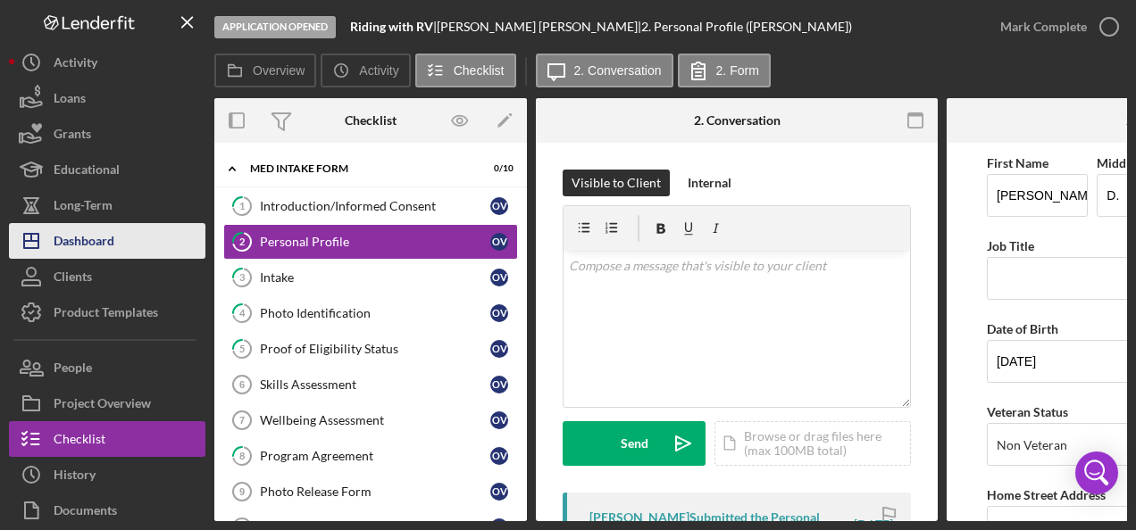
click at [115, 240] on button "Icon/Dashboard Dashboard" at bounding box center [107, 241] width 196 height 36
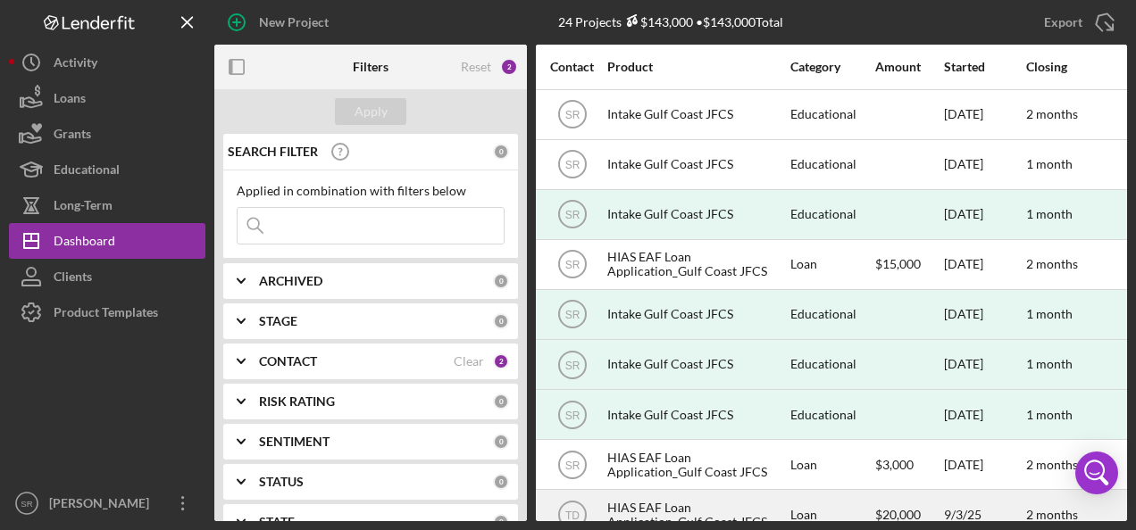
scroll to position [0, 605]
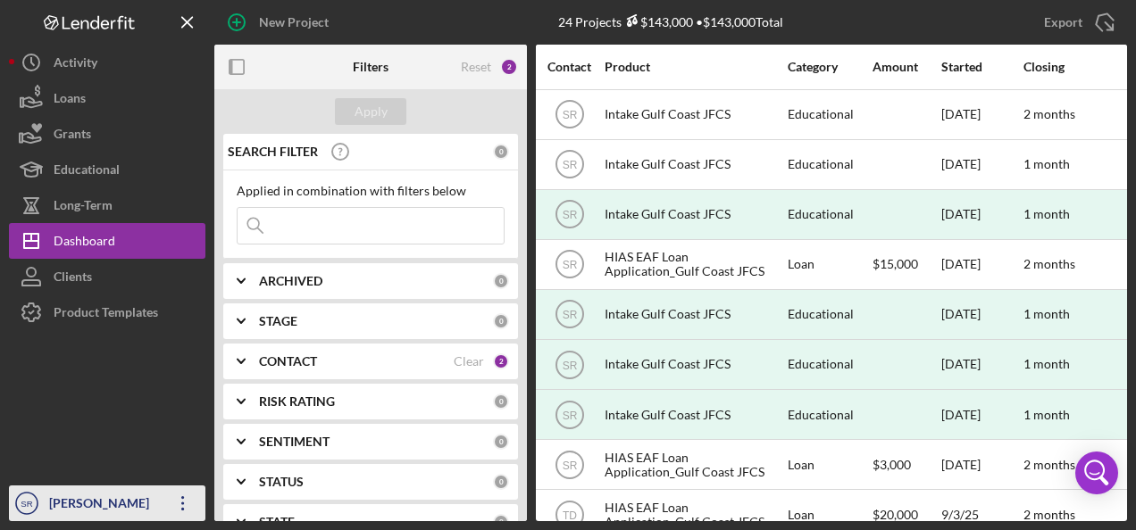
click at [182, 502] on icon "button" at bounding box center [182, 503] width 3 height 14
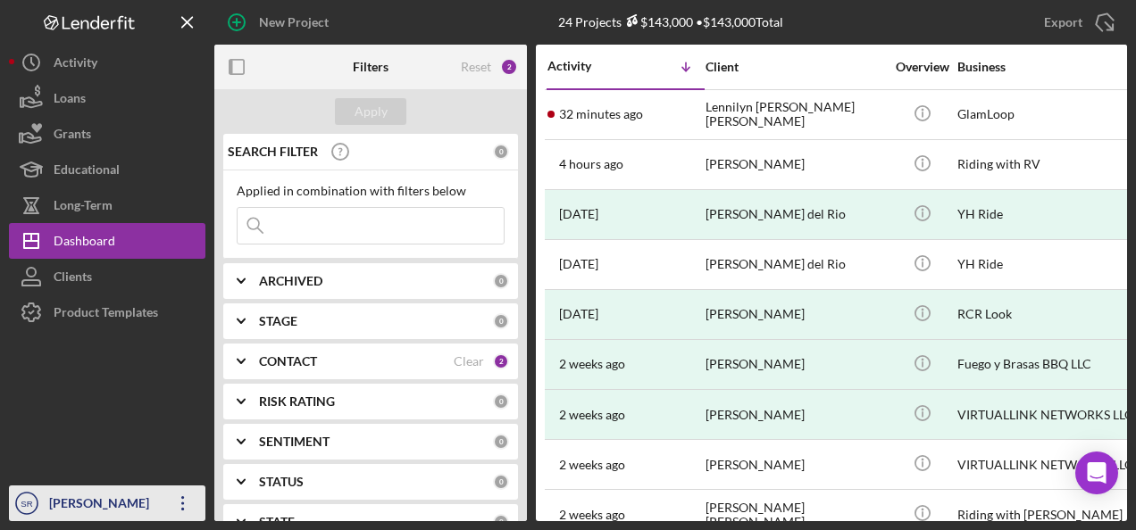
click at [182, 505] on icon "button" at bounding box center [182, 503] width 3 height 14
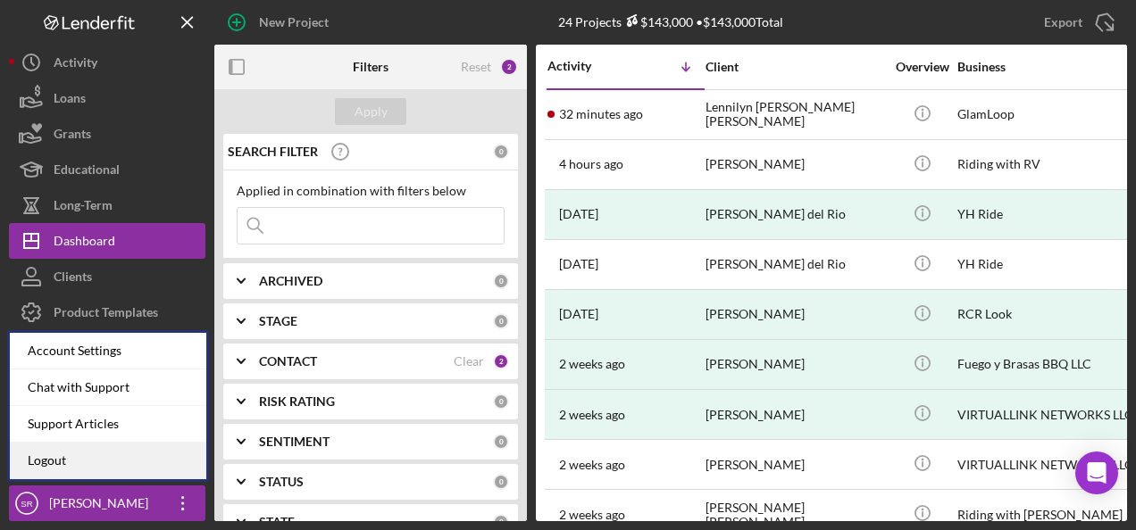
click at [113, 459] on link "Logout" at bounding box center [108, 461] width 196 height 37
